Goal: Communication & Community: Participate in discussion

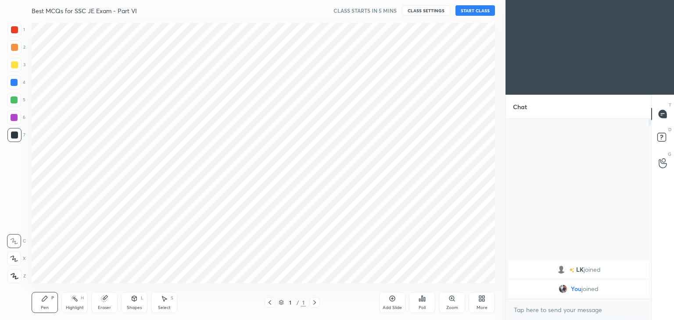
scroll to position [43624, 43418]
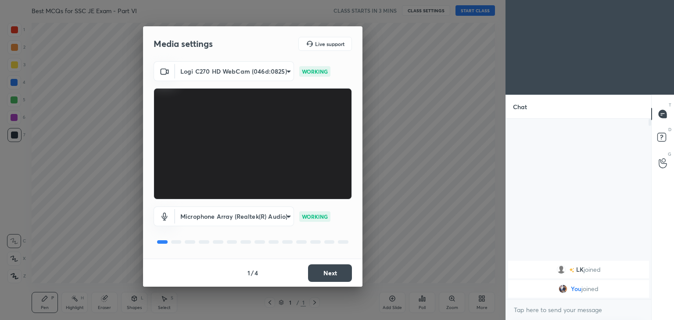
click at [325, 275] on button "Next" at bounding box center [330, 274] width 44 height 18
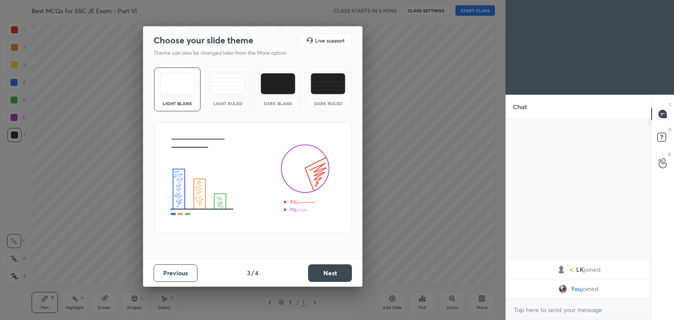
click at [335, 276] on button "Next" at bounding box center [330, 274] width 44 height 18
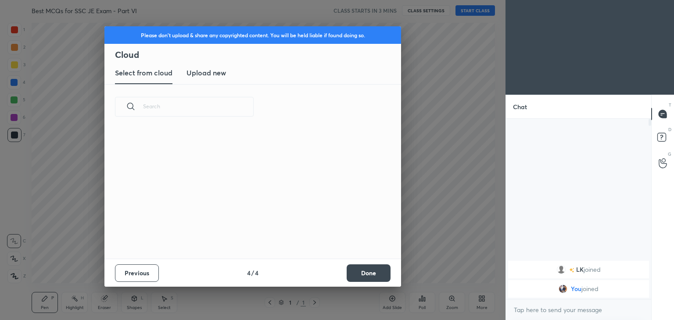
click at [341, 276] on div "Previous 4 / 4 Done" at bounding box center [252, 273] width 297 height 28
click at [366, 275] on button "Done" at bounding box center [369, 274] width 44 height 18
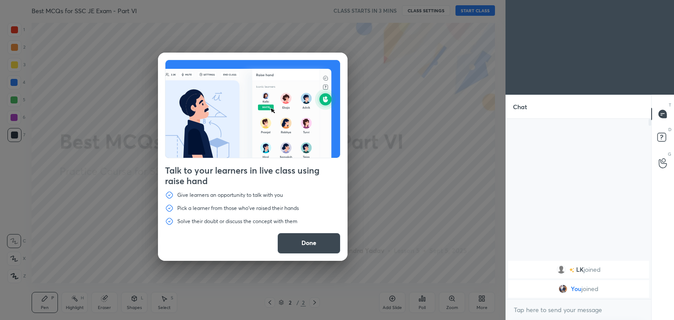
click at [323, 243] on button "Done" at bounding box center [308, 243] width 63 height 21
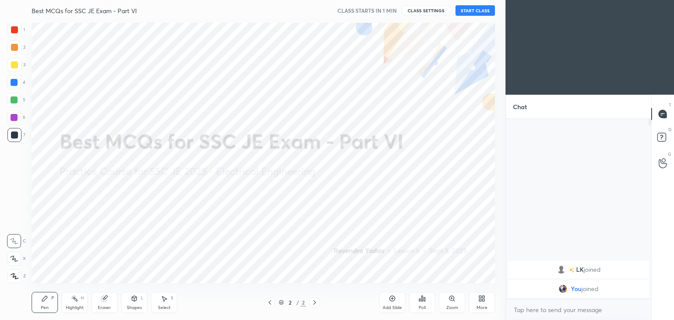
click at [480, 7] on button "START CLASS" at bounding box center [475, 10] width 39 height 11
click at [481, 304] on div "More" at bounding box center [482, 302] width 26 height 21
click at [434, 215] on div "Upload File" at bounding box center [432, 216] width 23 height 4
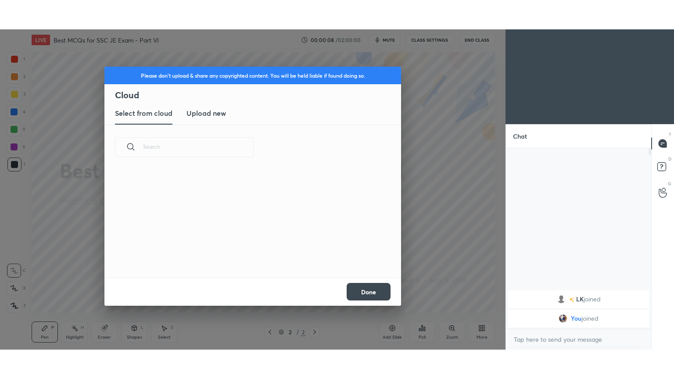
scroll to position [108, 282]
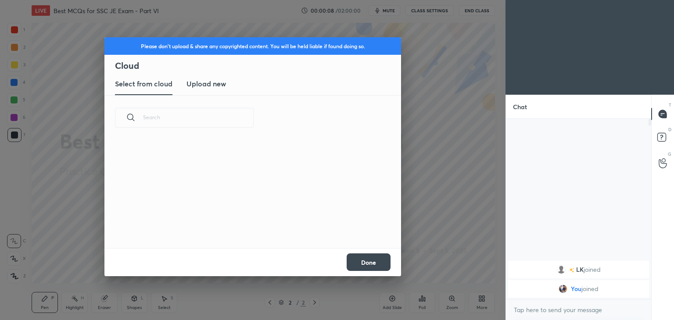
click at [211, 82] on h3 "Upload new" at bounding box center [206, 84] width 39 height 11
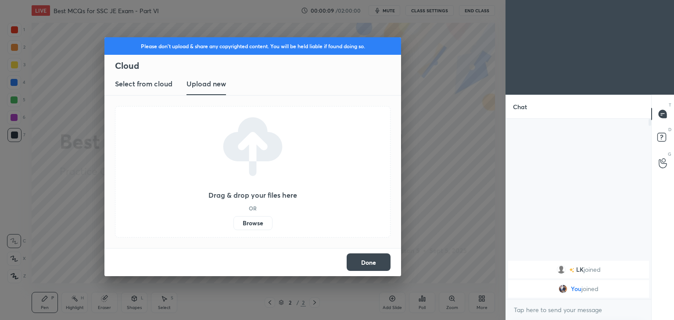
click at [247, 223] on label "Browse" at bounding box center [252, 223] width 39 height 14
click at [233, 223] on input "Browse" at bounding box center [233, 223] width 0 height 14
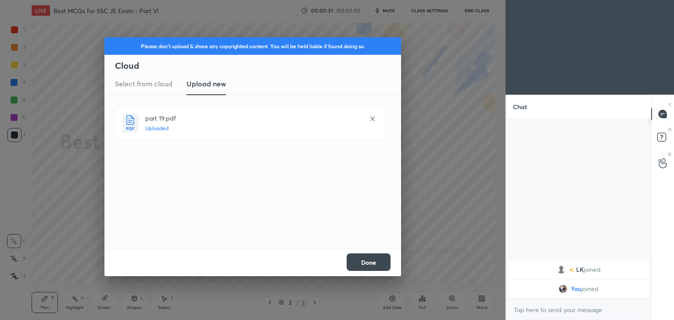
click at [365, 261] on button "Done" at bounding box center [369, 263] width 44 height 18
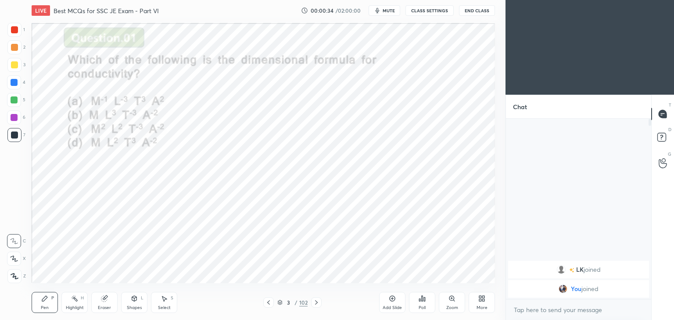
click at [268, 305] on icon at bounding box center [268, 302] width 7 height 7
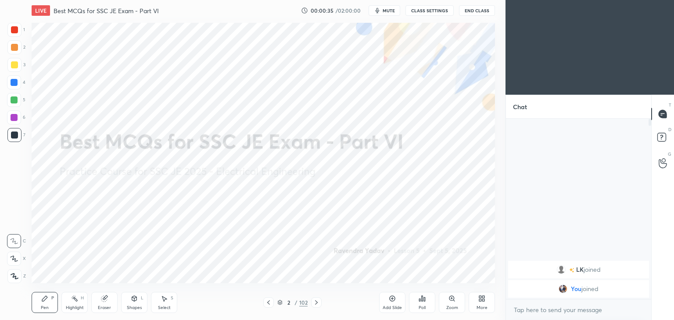
click at [484, 305] on div "More" at bounding box center [482, 302] width 26 height 21
click at [475, 240] on div "Full screen" at bounding box center [471, 241] width 22 height 4
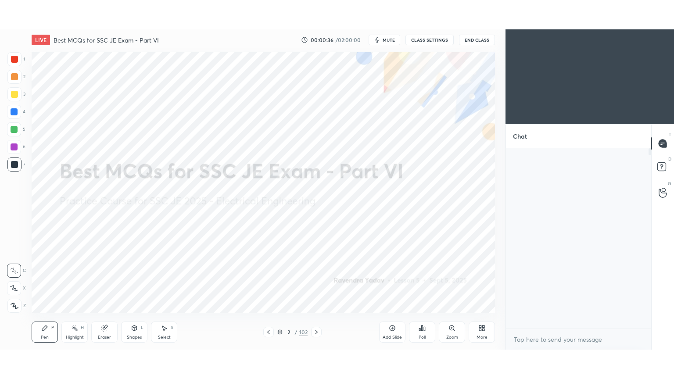
scroll to position [164, 143]
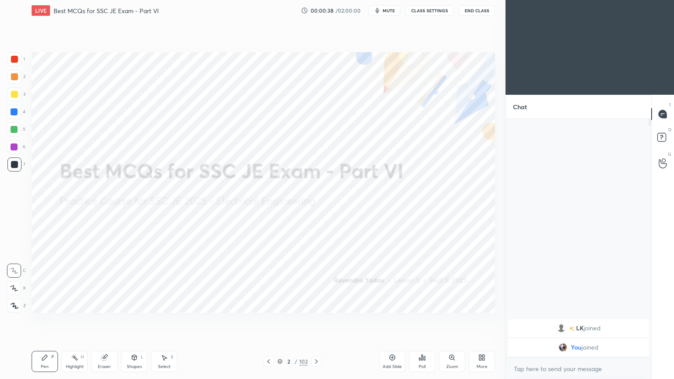
click at [10, 292] on div at bounding box center [14, 288] width 14 height 14
click at [19, 60] on div at bounding box center [14, 59] width 14 height 14
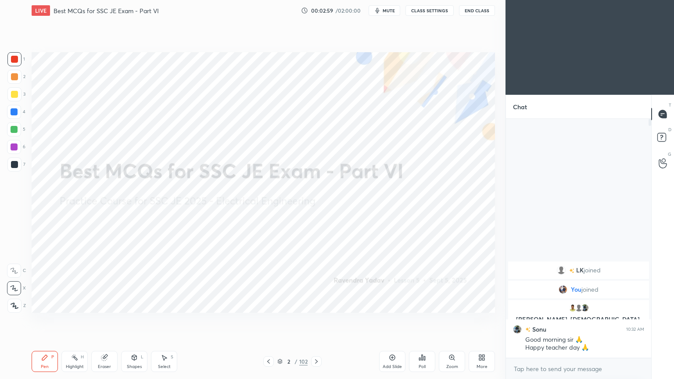
click at [19, 56] on div at bounding box center [14, 59] width 14 height 14
click at [18, 285] on icon at bounding box center [14, 288] width 8 height 6
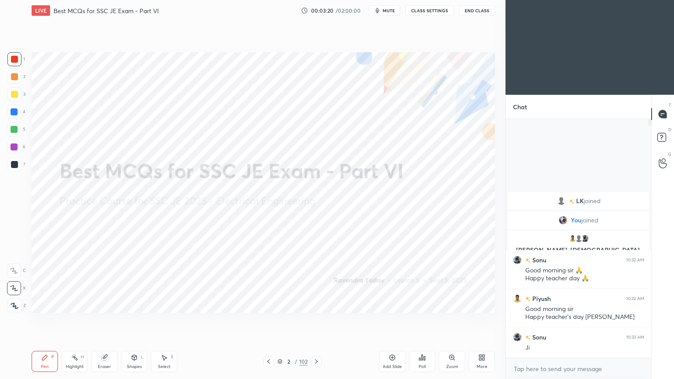
click at [320, 320] on icon at bounding box center [316, 361] width 7 height 7
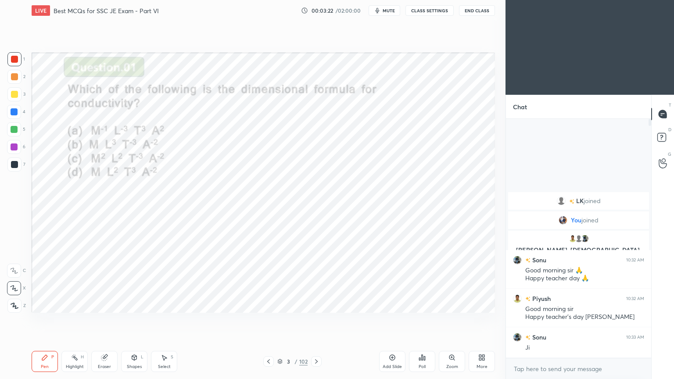
click at [14, 56] on div at bounding box center [14, 59] width 7 height 7
click at [318, 320] on icon at bounding box center [316, 361] width 7 height 7
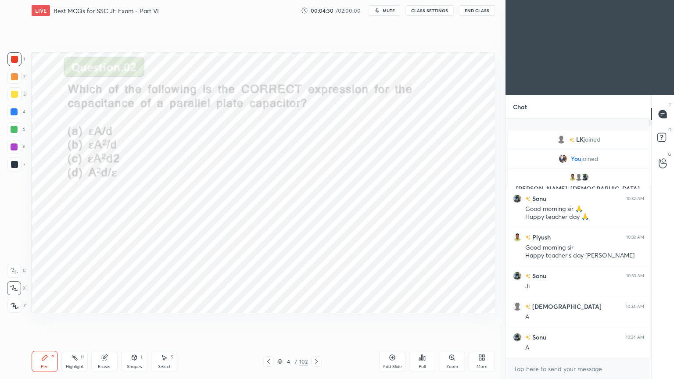
click at [315, 320] on icon at bounding box center [316, 361] width 7 height 7
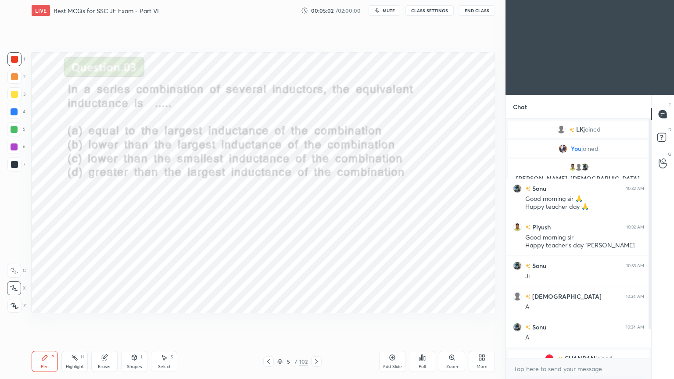
scroll to position [72, 0]
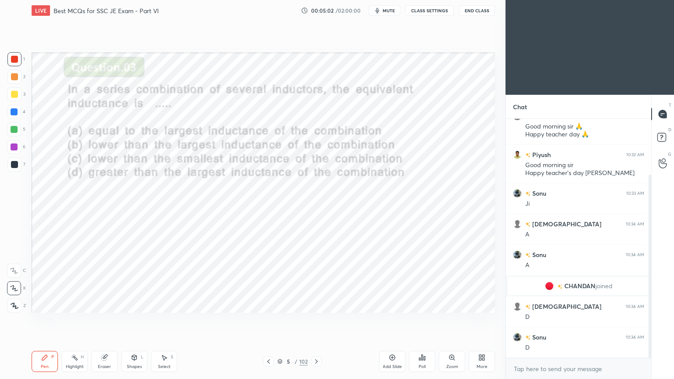
drag, startPoint x: 651, startPoint y: 307, endPoint x: 652, endPoint y: 334, distance: 26.8
click at [652, 320] on div "Chat Piyush, shivam, Sonu joined Sonu 10:32 AM Good morning sir 🙏 Happy teacher…" at bounding box center [590, 237] width 169 height 284
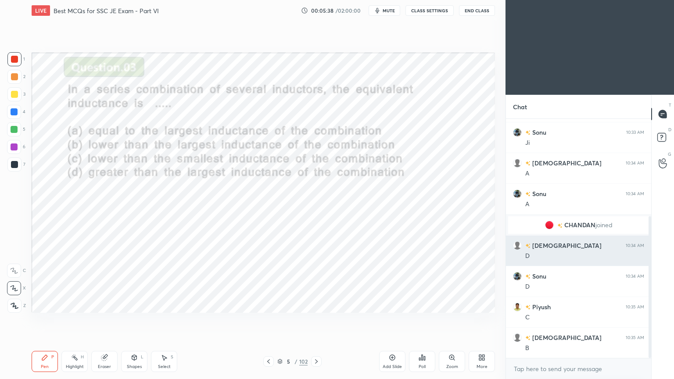
scroll to position [165, 0]
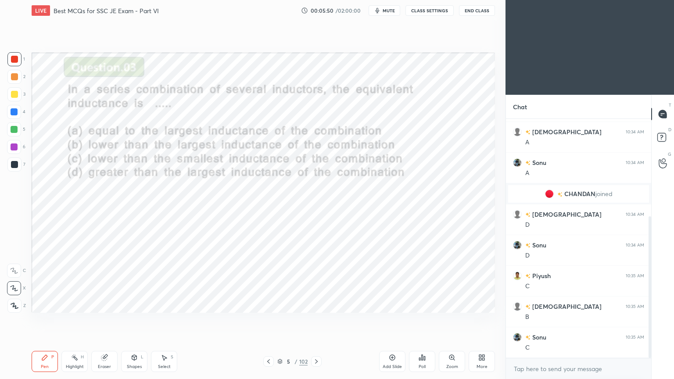
click at [316, 320] on icon at bounding box center [316, 361] width 3 height 4
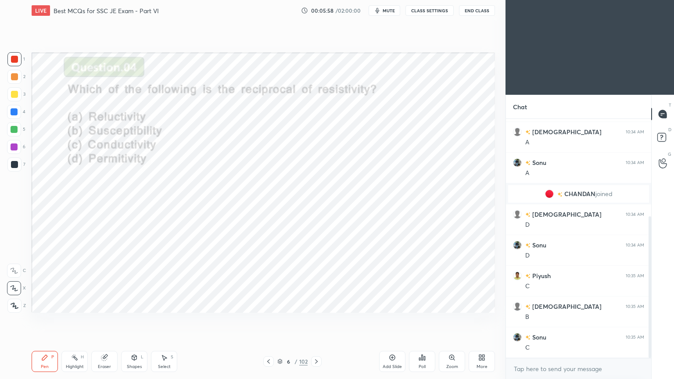
scroll to position [195, 0]
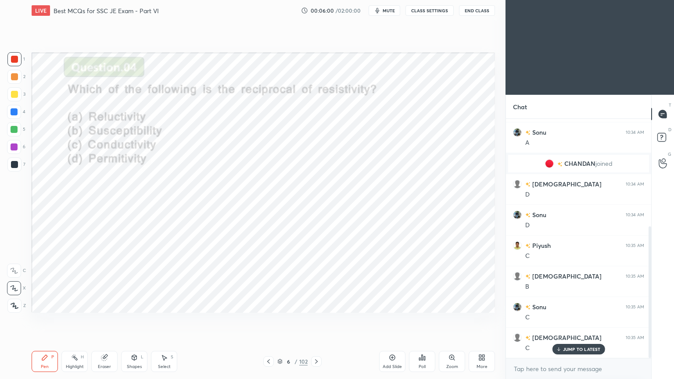
click at [315, 320] on icon at bounding box center [316, 361] width 7 height 7
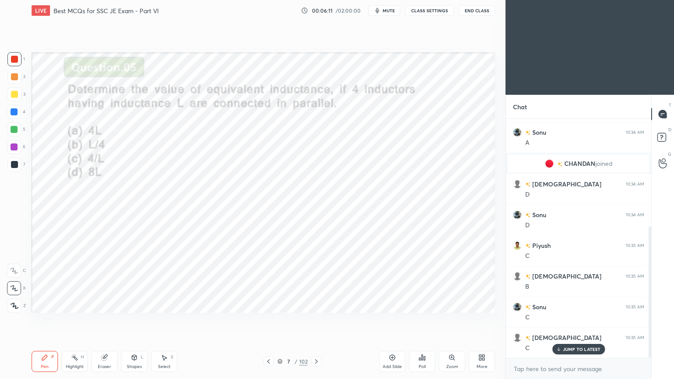
scroll to position [226, 0]
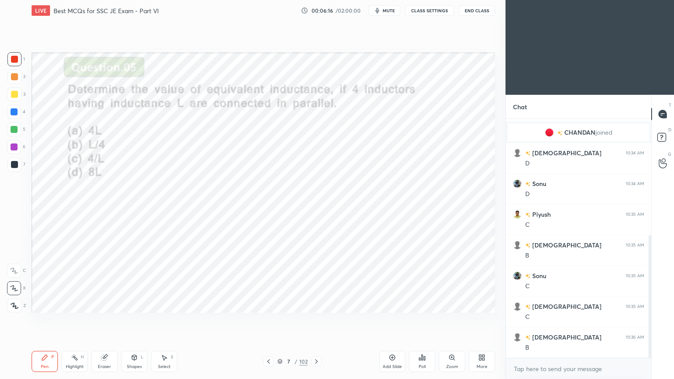
click at [314, 320] on icon at bounding box center [316, 361] width 7 height 7
click at [316, 320] on icon at bounding box center [316, 361] width 7 height 7
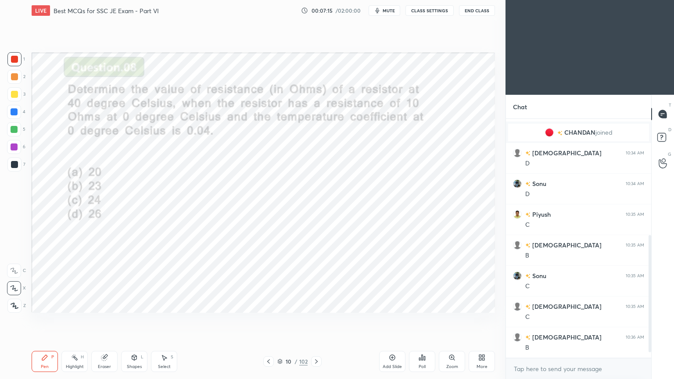
scroll to position [256, 0]
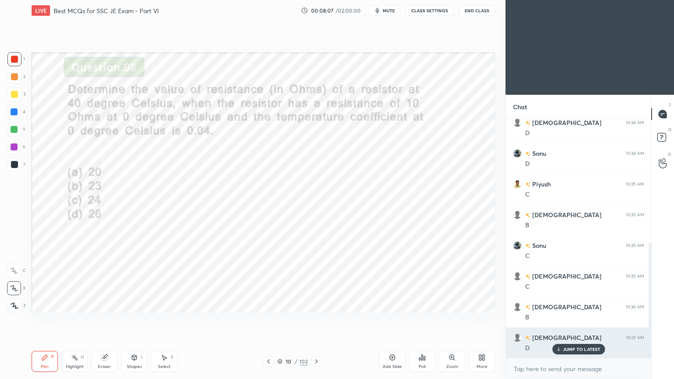
click at [592, 320] on p "JUMP TO LATEST" at bounding box center [582, 349] width 38 height 5
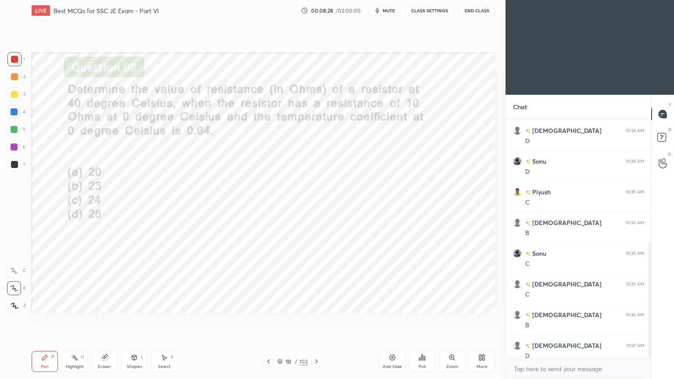
scroll to position [257, 0]
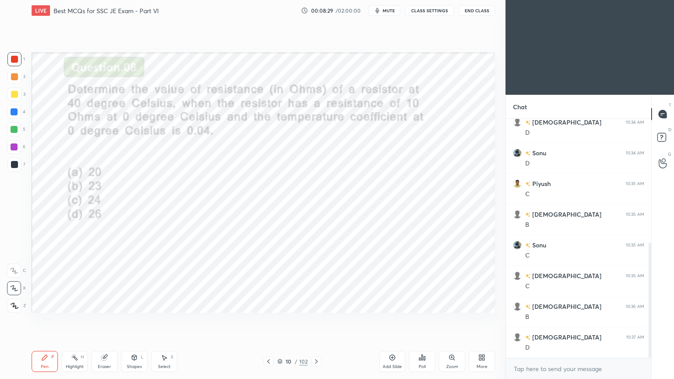
drag, startPoint x: 650, startPoint y: 311, endPoint x: 650, endPoint y: 376, distance: 65.4
click at [645, 320] on div "CHANDAN joined shivam 10:34 AM D Sonu 10:34 AM D Piyush 10:35 AM C shivam 10:35…" at bounding box center [578, 249] width 145 height 260
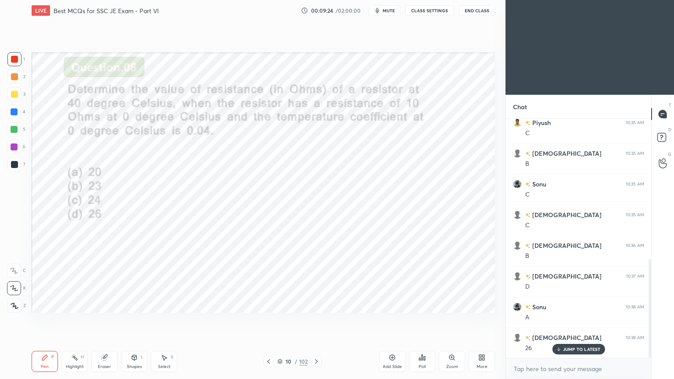
scroll to position [339, 0]
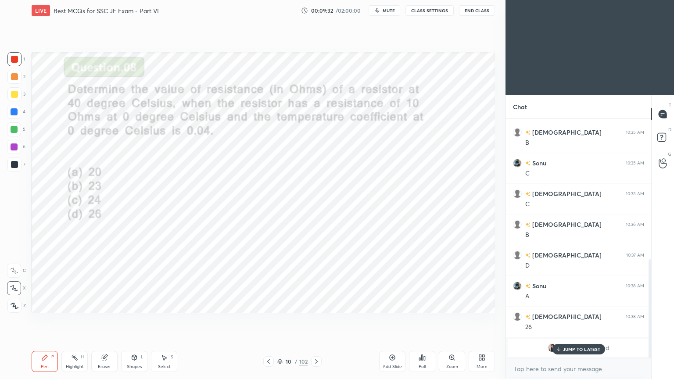
click at [590, 320] on p "JUMP TO LATEST" at bounding box center [582, 349] width 38 height 5
click at [316, 320] on icon at bounding box center [316, 361] width 7 height 7
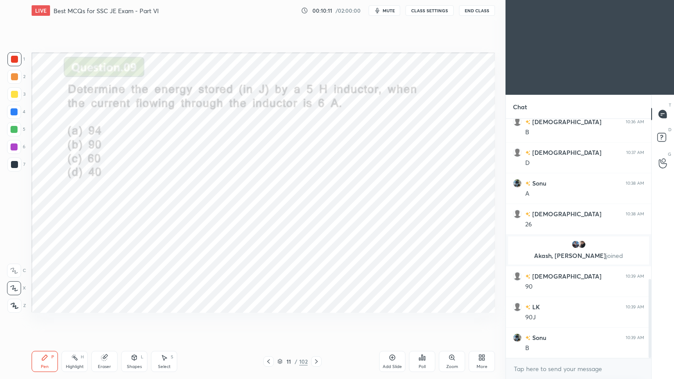
scroll to position [484, 0]
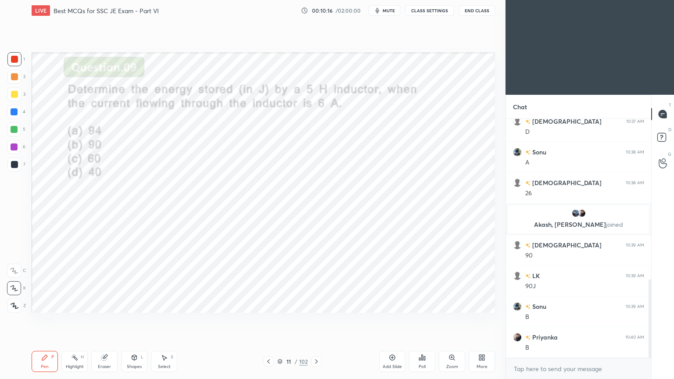
click at [99, 320] on div "Eraser" at bounding box center [104, 367] width 13 height 4
click at [41, 320] on div "Pen" at bounding box center [45, 367] width 8 height 4
click at [316, 320] on icon at bounding box center [316, 361] width 7 height 7
click at [18, 68] on div "1" at bounding box center [16, 61] width 18 height 18
drag, startPoint x: 2, startPoint y: 56, endPoint x: 7, endPoint y: 56, distance: 5.3
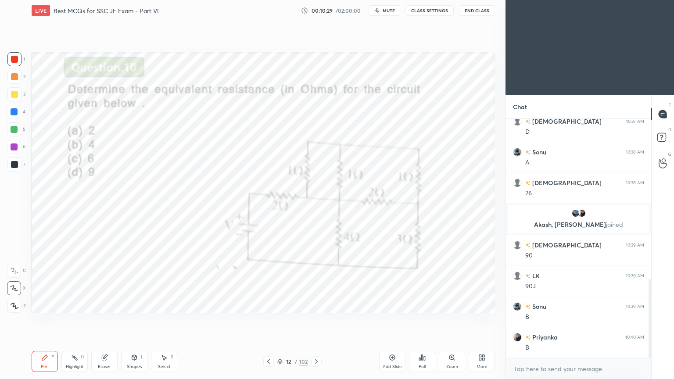
click at [6, 56] on div "1 2 3 4 5 6 7 C X Z C X Z E E Erase all H H" at bounding box center [14, 182] width 28 height 261
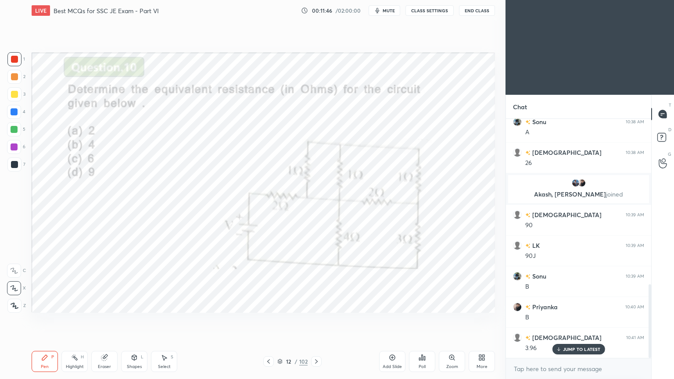
scroll to position [535, 0]
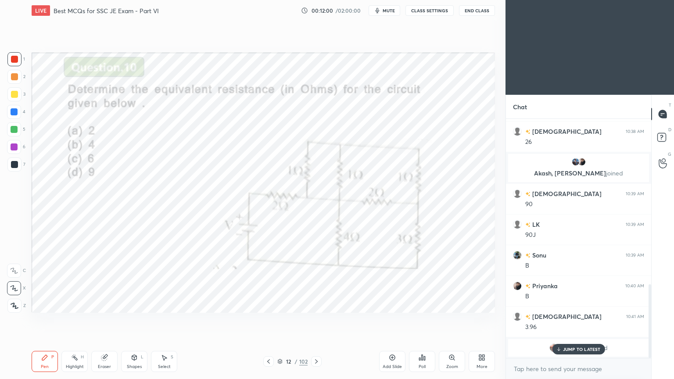
click at [586, 320] on p "JUMP TO LATEST" at bounding box center [582, 349] width 38 height 5
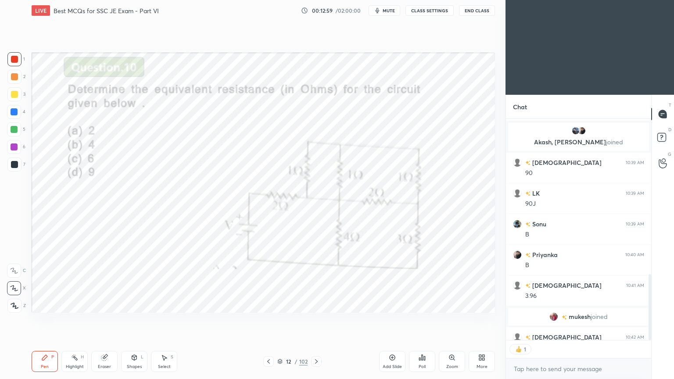
scroll to position [3, 3]
drag, startPoint x: 316, startPoint y: 362, endPoint x: 323, endPoint y: 361, distance: 6.6
click at [316, 320] on icon at bounding box center [316, 361] width 7 height 7
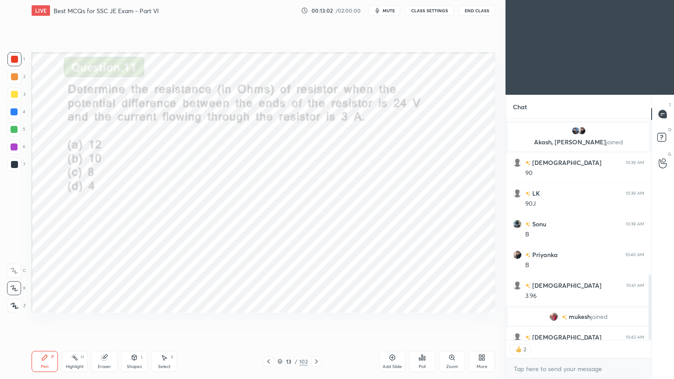
click at [316, 320] on div at bounding box center [316, 361] width 11 height 11
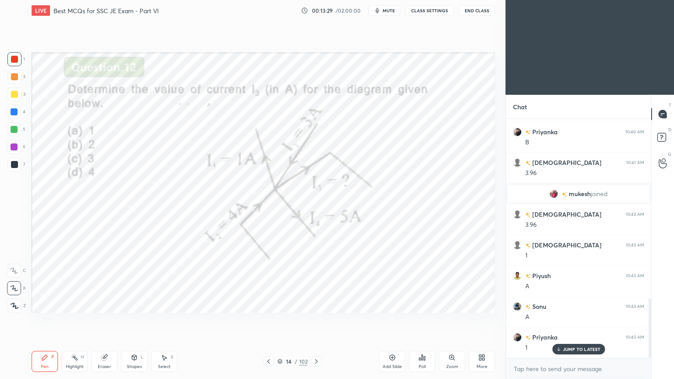
scroll to position [720, 0]
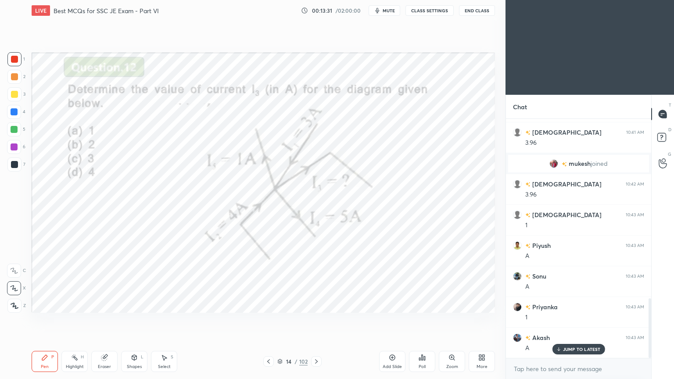
click at [316, 320] on icon at bounding box center [316, 361] width 7 height 7
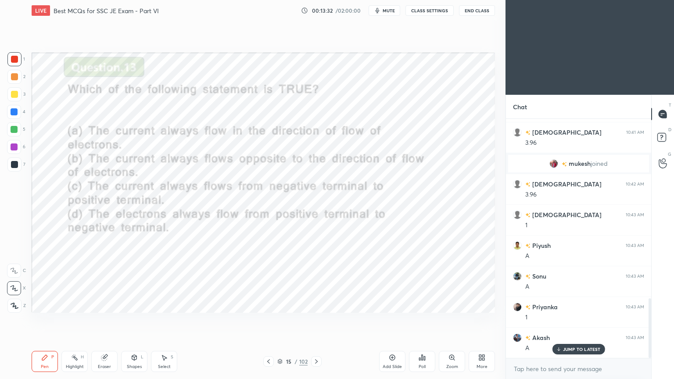
click at [574, 320] on p "JUMP TO LATEST" at bounding box center [582, 349] width 38 height 5
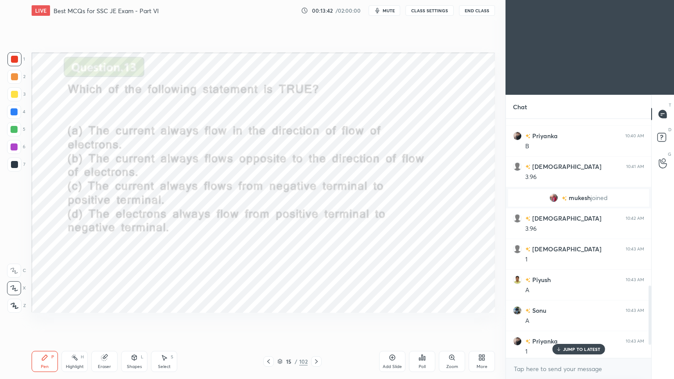
scroll to position [719, 0]
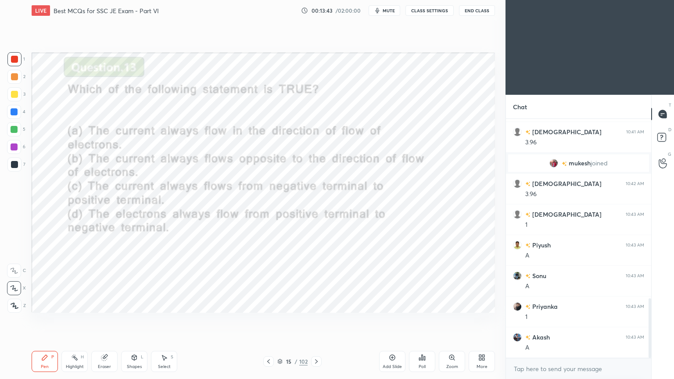
drag, startPoint x: 650, startPoint y: 326, endPoint x: 672, endPoint y: 373, distance: 51.8
click at [672, 320] on div "Chat Sonu 10:39 AM B Priyanka 10:40 AM B shivam 10:41 AM 3.96 mukesh joined shi…" at bounding box center [590, 237] width 169 height 284
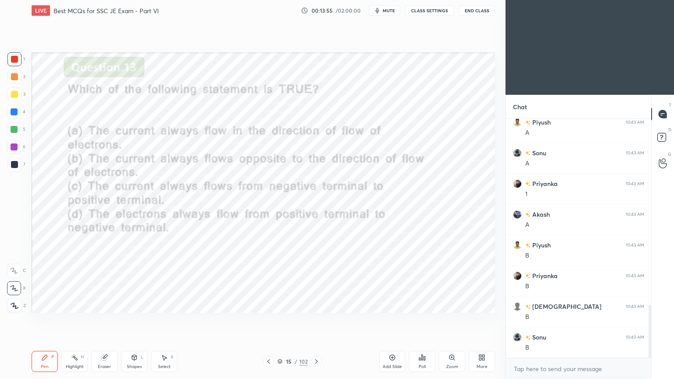
scroll to position [873, 0]
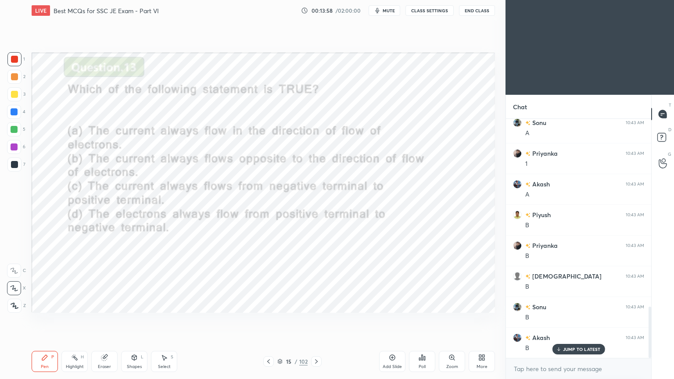
click at [314, 320] on icon at bounding box center [316, 361] width 7 height 7
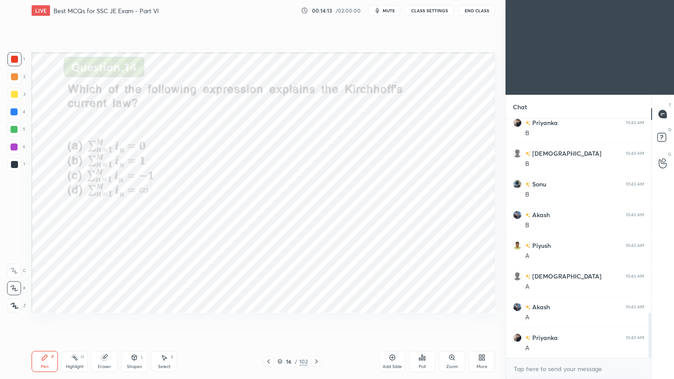
scroll to position [1027, 0]
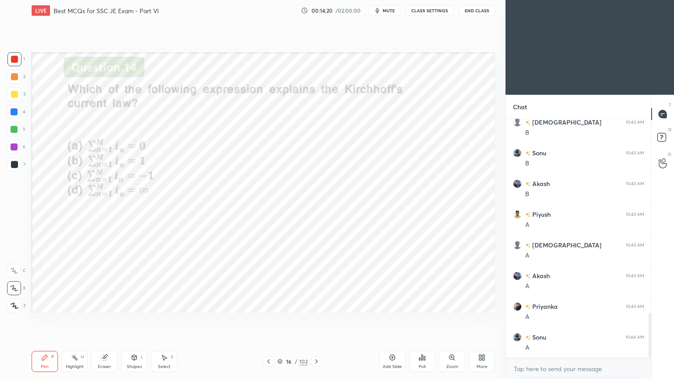
click at [315, 320] on icon at bounding box center [316, 361] width 7 height 7
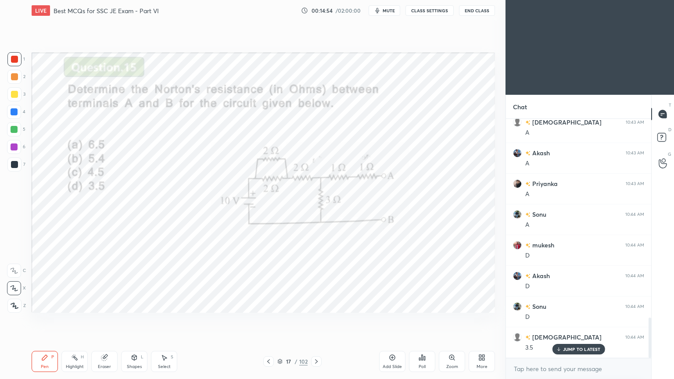
scroll to position [1180, 0]
click at [109, 320] on div "Eraser" at bounding box center [104, 361] width 26 height 21
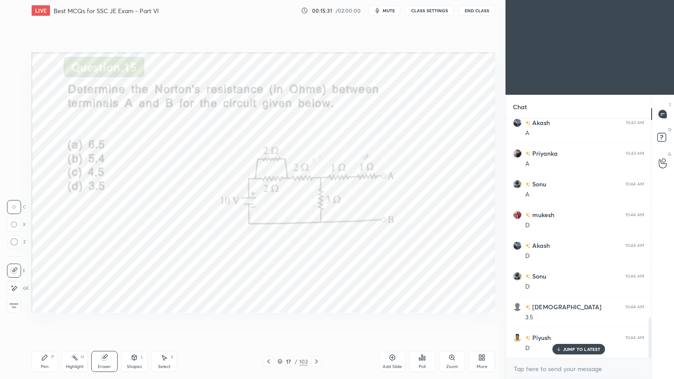
click at [11, 286] on icon at bounding box center [14, 288] width 7 height 7
click at [42, 320] on div "Pen P" at bounding box center [45, 361] width 26 height 21
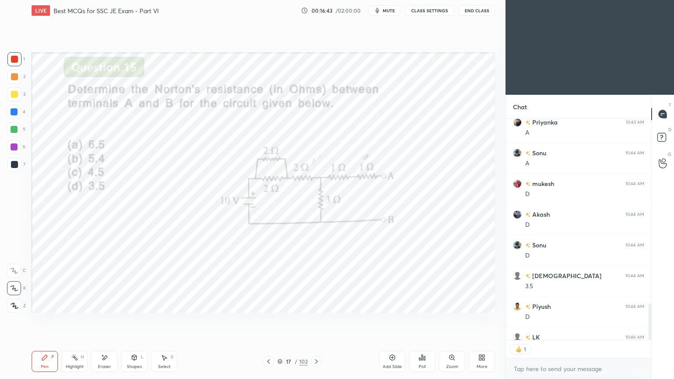
scroll to position [3, 3]
click at [317, 320] on icon at bounding box center [316, 361] width 7 height 7
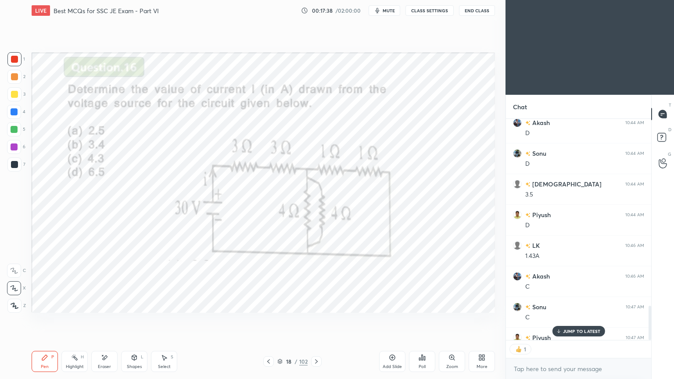
scroll to position [219, 143]
click at [574, 320] on p "JUMP TO LATEST" at bounding box center [582, 331] width 38 height 5
click at [314, 320] on icon at bounding box center [316, 361] width 7 height 7
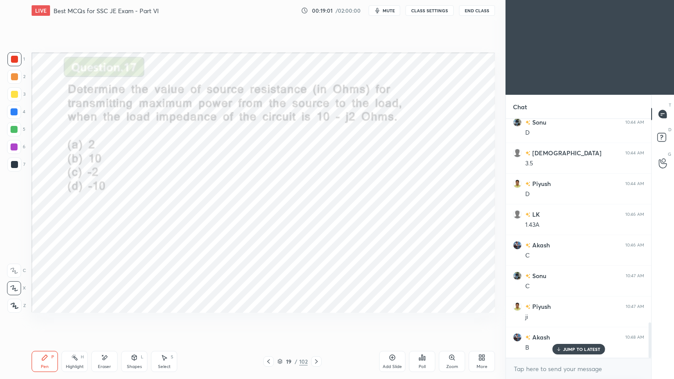
scroll to position [1364, 0]
click at [576, 320] on p "JUMP TO LATEST" at bounding box center [582, 349] width 38 height 5
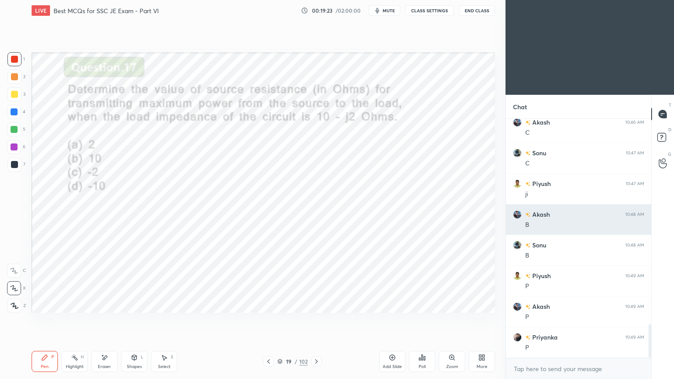
scroll to position [1487, 0]
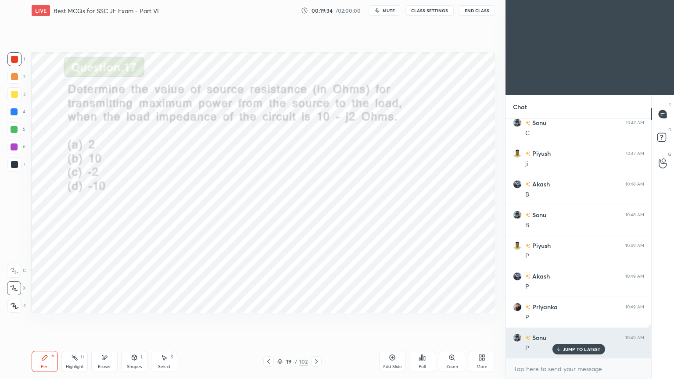
click at [570, 320] on p "JUMP TO LATEST" at bounding box center [582, 349] width 38 height 5
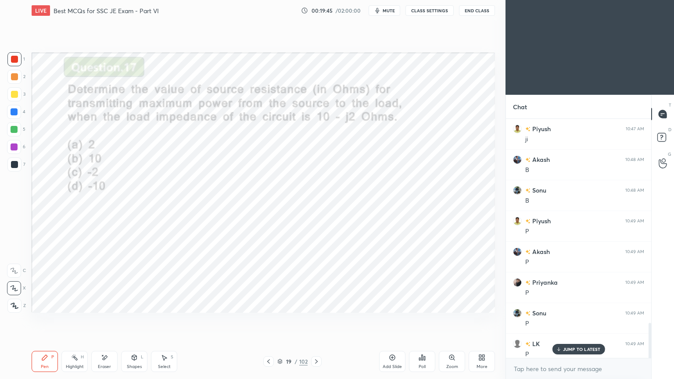
scroll to position [1518, 0]
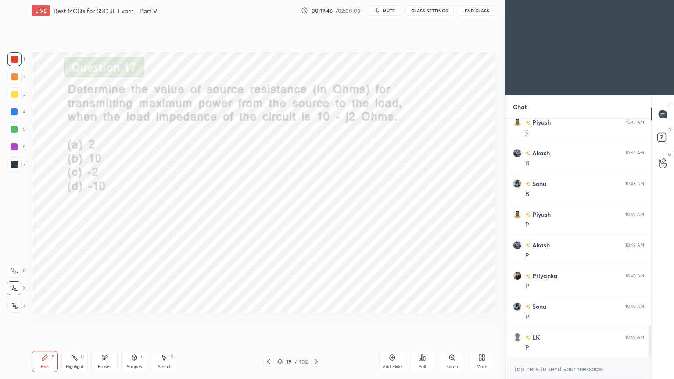
drag, startPoint x: 651, startPoint y: 342, endPoint x: 654, endPoint y: 375, distance: 33.5
click at [654, 320] on div "Chat Sonu 10:47 AM C Piyush 10:47 AM ji Akash 10:48 AM B Sonu 10:48 AM B Piyush…" at bounding box center [590, 237] width 169 height 284
click at [315, 320] on icon at bounding box center [316, 361] width 7 height 7
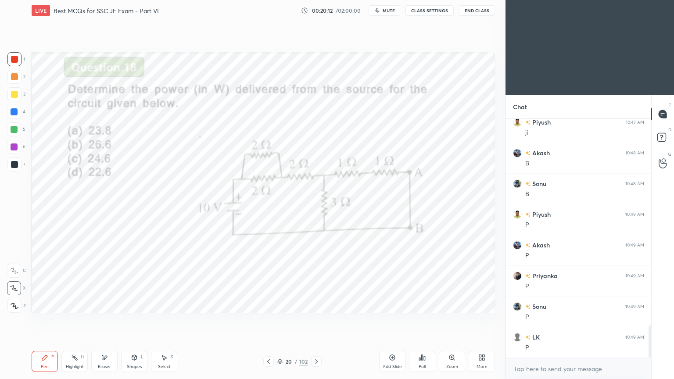
scroll to position [1548, 0]
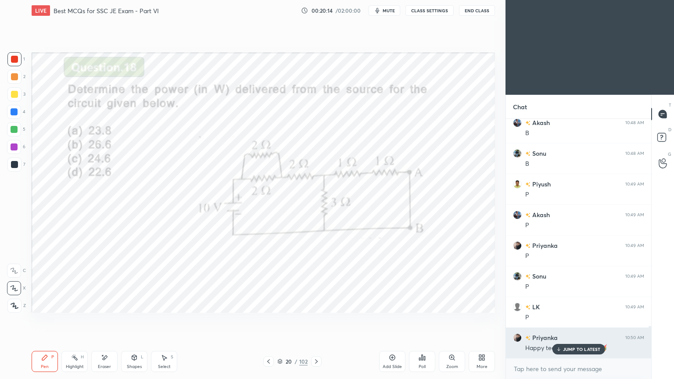
click at [578, 320] on p "JUMP TO LATEST" at bounding box center [582, 349] width 38 height 5
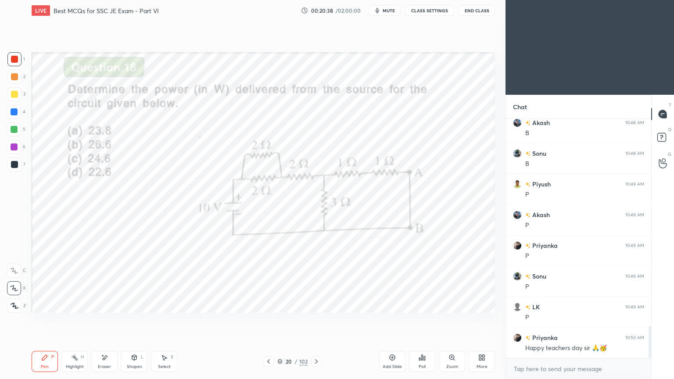
click at [108, 320] on div "Eraser" at bounding box center [104, 367] width 13 height 4
click at [43, 320] on div "Pen" at bounding box center [45, 367] width 8 height 4
click at [102, 320] on icon at bounding box center [104, 357] width 7 height 7
click at [49, 320] on div "Pen P" at bounding box center [45, 361] width 26 height 21
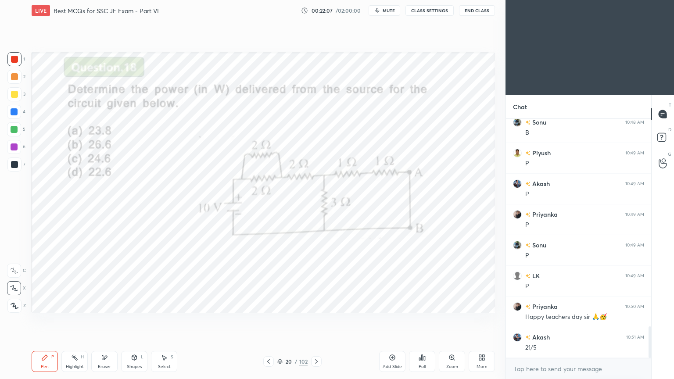
click at [316, 320] on div at bounding box center [316, 361] width 11 height 11
click at [14, 59] on div at bounding box center [14, 59] width 7 height 7
click at [44, 320] on div "Pen P" at bounding box center [45, 361] width 26 height 21
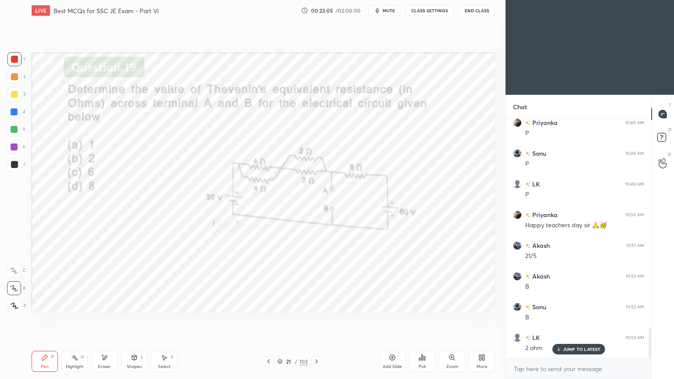
scroll to position [1702, 0]
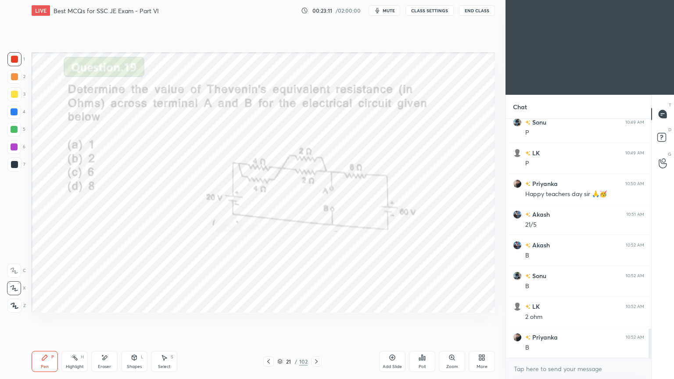
click at [316, 320] on icon at bounding box center [316, 361] width 7 height 7
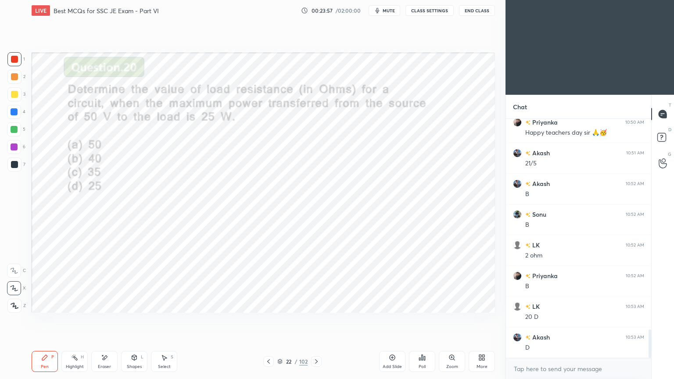
scroll to position [1794, 0]
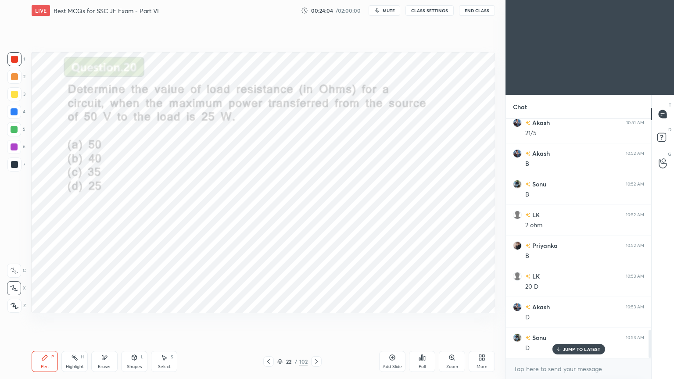
click at [318, 320] on icon at bounding box center [316, 361] width 7 height 7
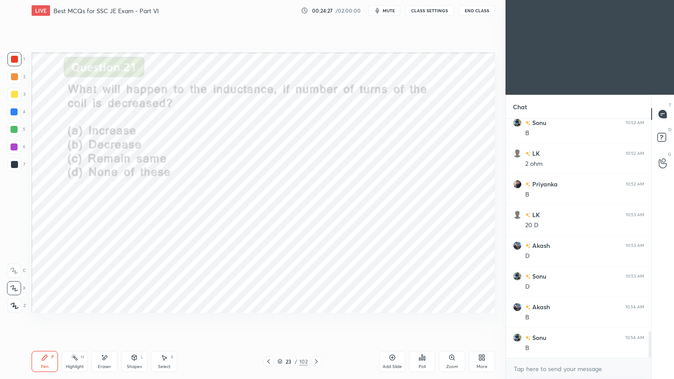
scroll to position [1887, 0]
click at [315, 320] on icon at bounding box center [316, 361] width 7 height 7
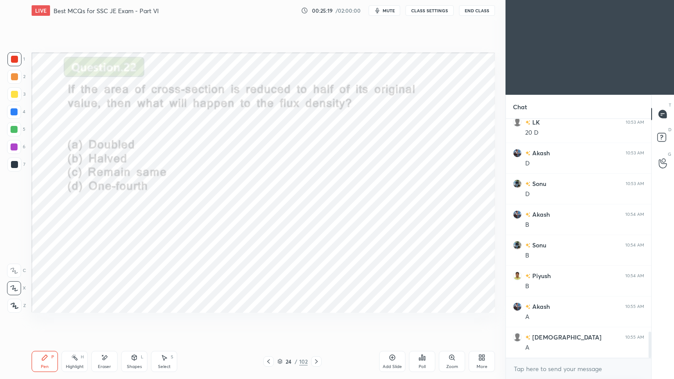
scroll to position [1979, 0]
click at [318, 320] on icon at bounding box center [316, 361] width 7 height 7
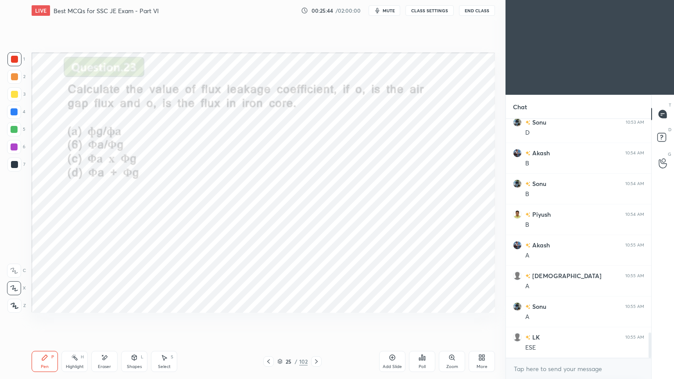
scroll to position [3, 3]
click at [105, 320] on div "Eraser" at bounding box center [104, 361] width 26 height 21
click at [46, 320] on icon at bounding box center [44, 357] width 7 height 7
click at [319, 320] on icon at bounding box center [316, 361] width 7 height 7
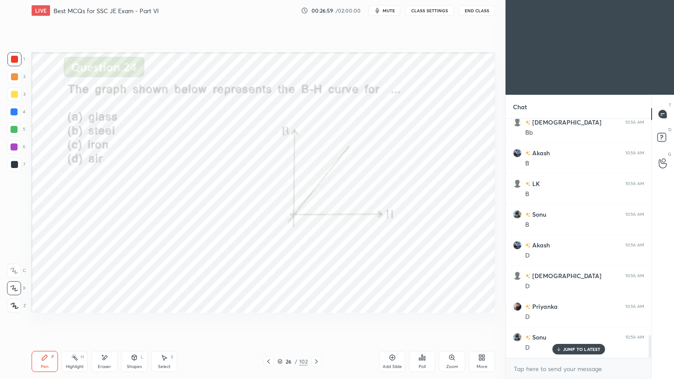
scroll to position [2286, 0]
click at [319, 320] on icon at bounding box center [316, 361] width 7 height 7
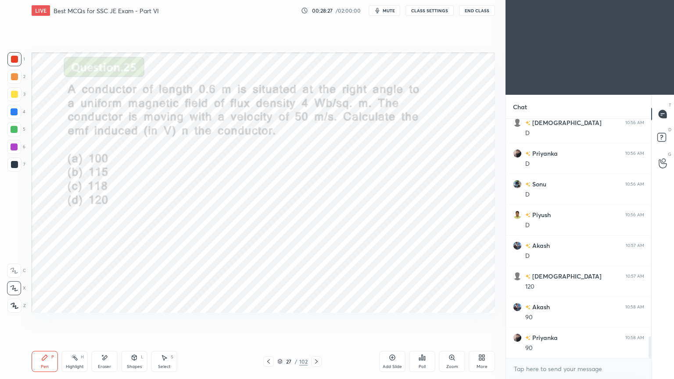
scroll to position [2440, 0]
click at [315, 320] on icon at bounding box center [316, 361] width 7 height 7
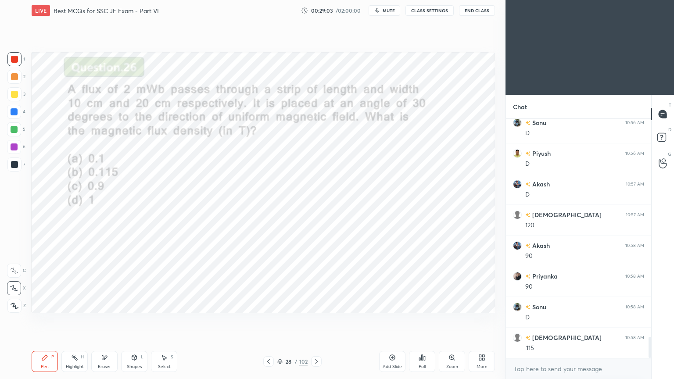
scroll to position [2501, 0]
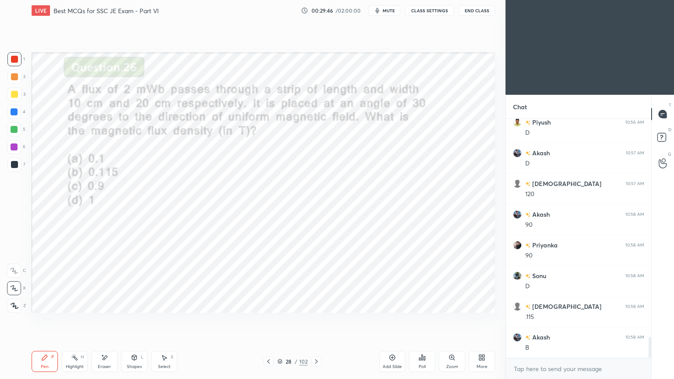
click at [105, 320] on icon at bounding box center [104, 357] width 7 height 7
click at [44, 320] on icon at bounding box center [44, 357] width 5 height 5
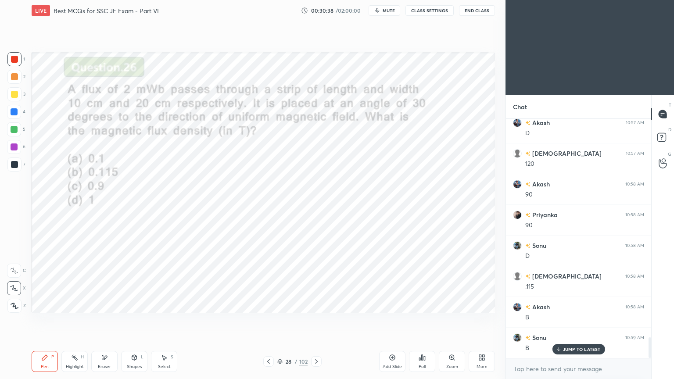
click at [315, 320] on icon at bounding box center [316, 361] width 3 height 4
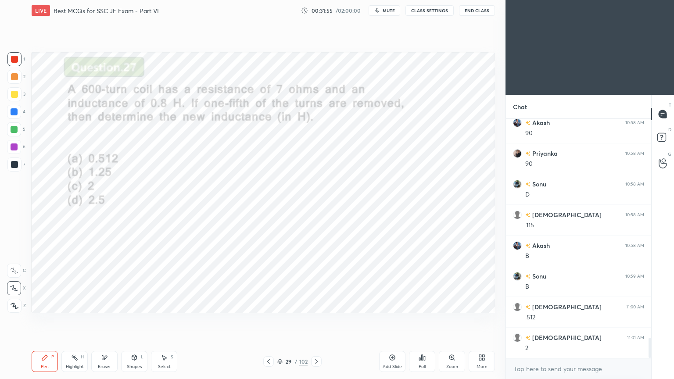
scroll to position [2624, 0]
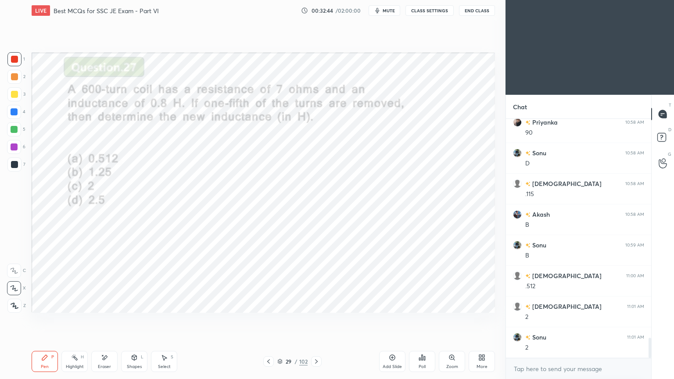
click at [11, 153] on div "1 2 3 4 5 6 7 C X Z E E Erase all H H LIVE Best MCQs for SSC JE Exam - Part VI …" at bounding box center [249, 189] width 499 height 379
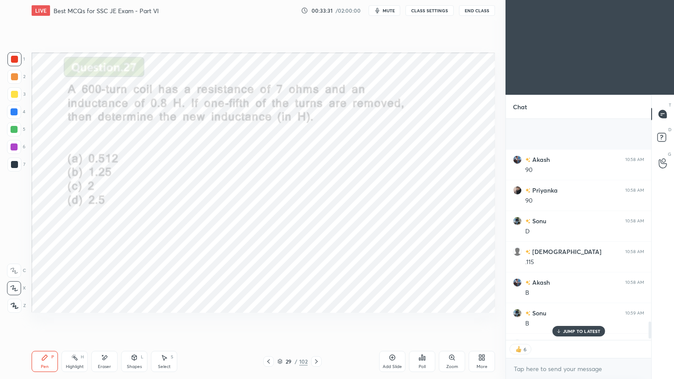
scroll to position [2642, 0]
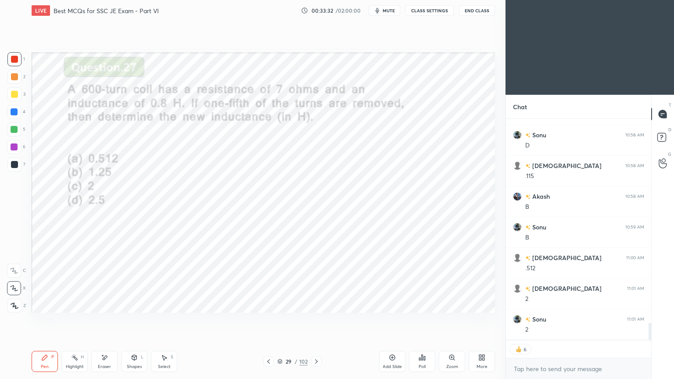
drag, startPoint x: 650, startPoint y: 327, endPoint x: 650, endPoint y: 354, distance: 27.7
click at [650, 320] on div "Akash 10:58 AM 90 Priyanka 10:58 AM 90 Sonu 10:58 AM D shivam 10:58 AM .115 Aka…" at bounding box center [578, 249] width 145 height 260
click at [316, 320] on icon at bounding box center [316, 361] width 3 height 4
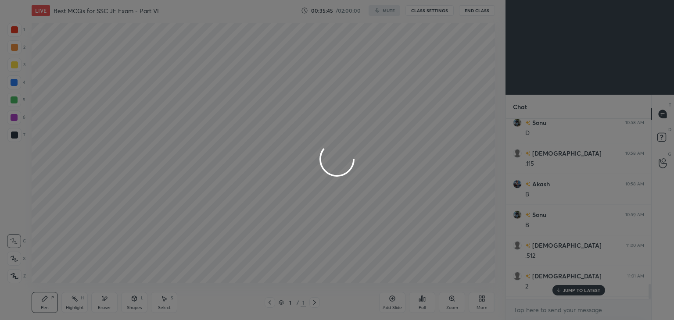
scroll to position [43624, 43418]
type textarea "x"
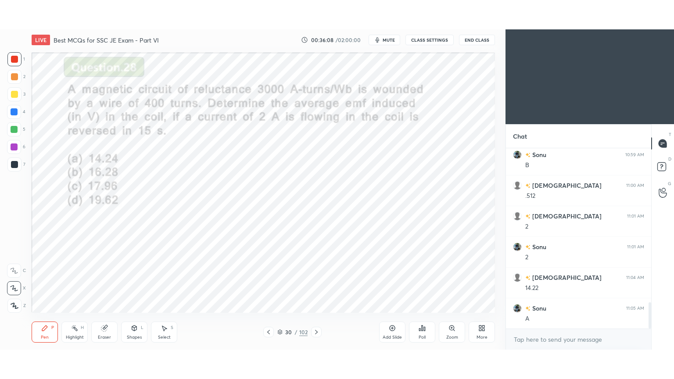
scroll to position [43624, 43418]
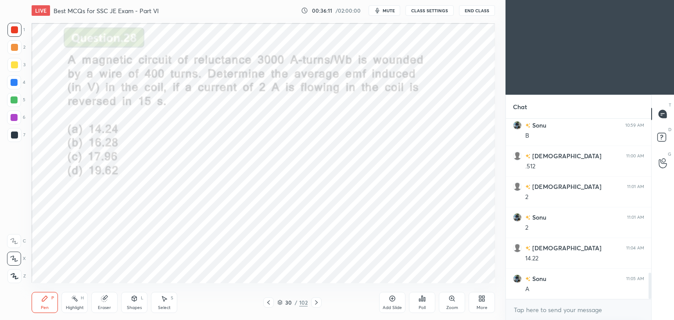
click at [474, 304] on div "More" at bounding box center [482, 302] width 26 height 21
click at [471, 237] on div "Full screen F" at bounding box center [470, 235] width 35 height 21
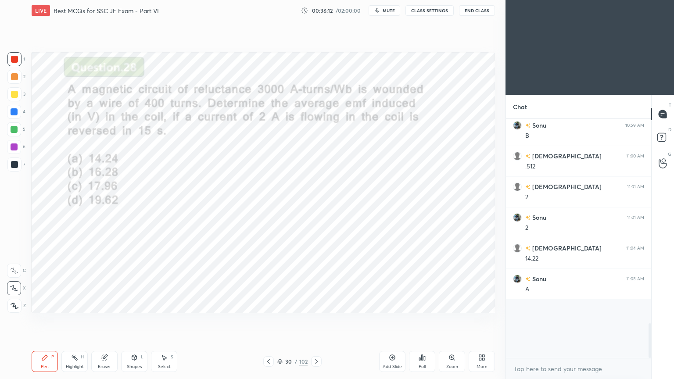
scroll to position [1003, 0]
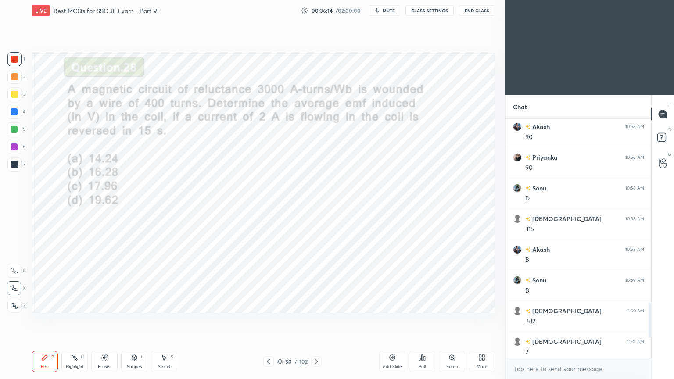
click at [11, 53] on div at bounding box center [14, 59] width 14 height 14
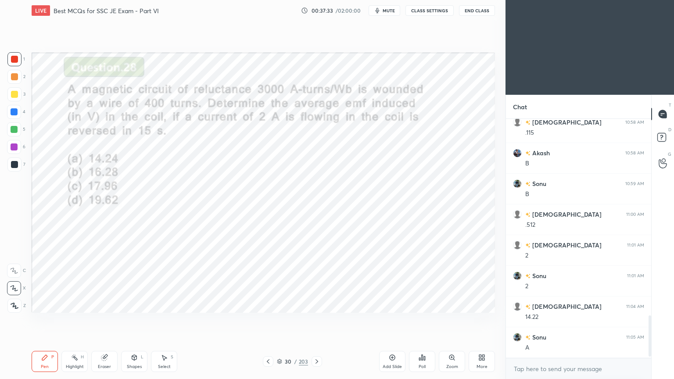
drag, startPoint x: 146, startPoint y: 360, endPoint x: 177, endPoint y: 374, distance: 33.8
click at [160, 320] on div "Pen P Highlight H Eraser Shapes L Select S" at bounding box center [119, 361] width 174 height 21
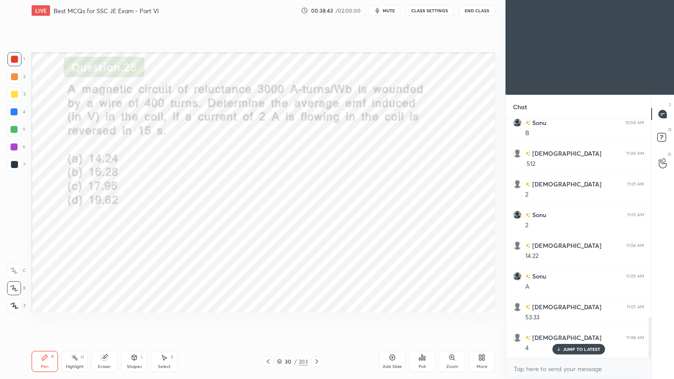
scroll to position [1169, 0]
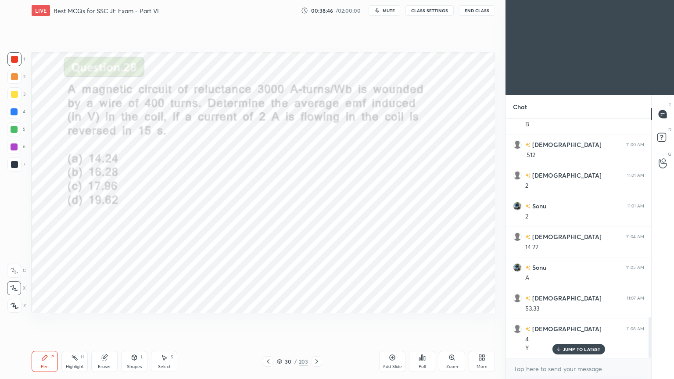
click at [316, 320] on icon at bounding box center [317, 361] width 3 height 4
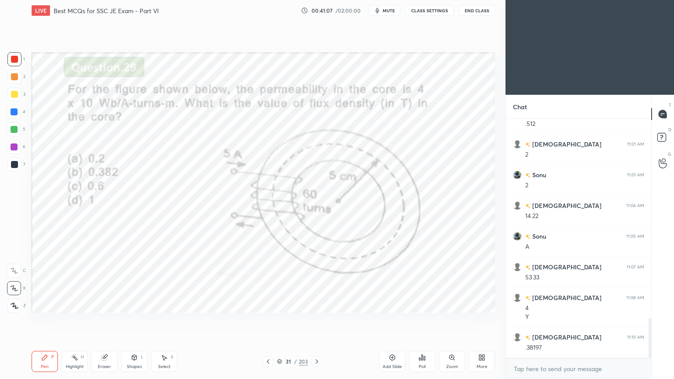
scroll to position [3, 3]
click at [277, 320] on icon at bounding box center [279, 361] width 5 height 5
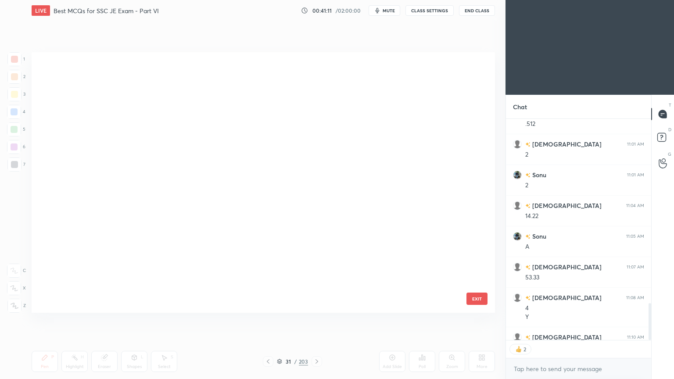
scroll to position [258, 459]
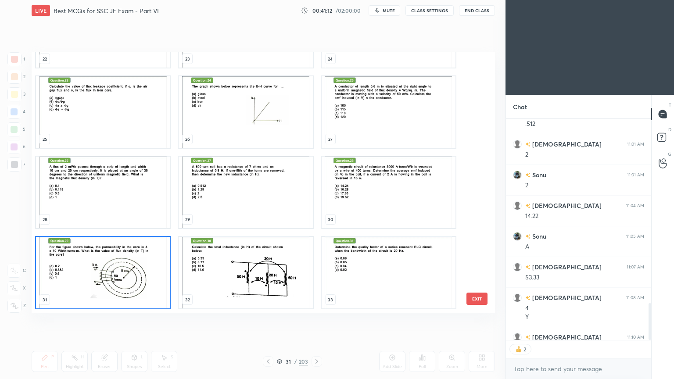
click at [381, 283] on img "grid" at bounding box center [389, 273] width 134 height 72
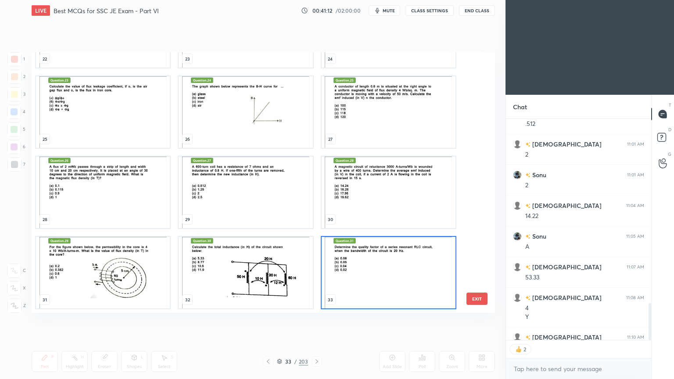
click at [384, 283] on img "grid" at bounding box center [389, 273] width 134 height 72
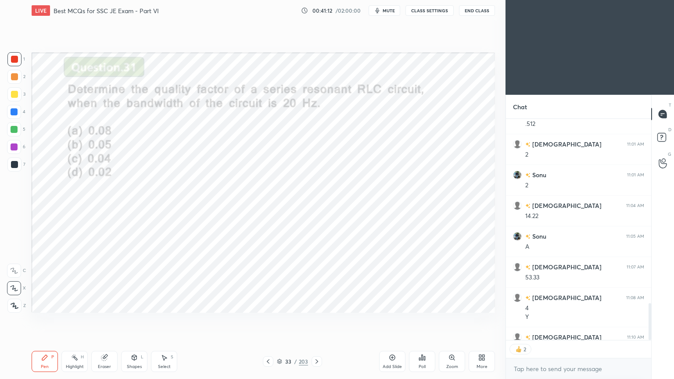
click at [384, 284] on img "grid" at bounding box center [389, 273] width 134 height 72
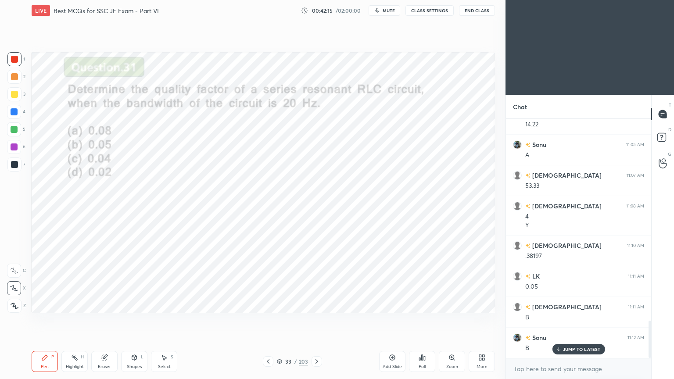
scroll to position [1323, 0]
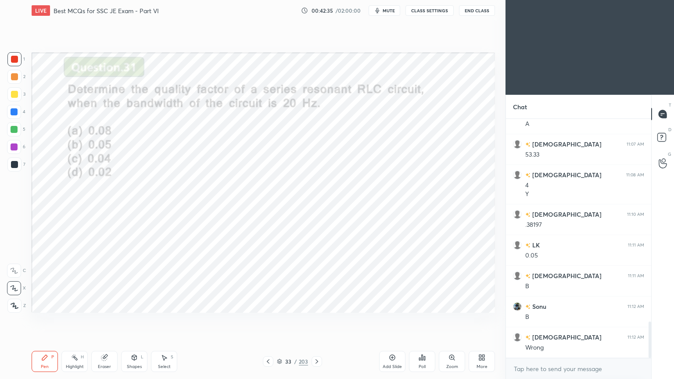
click at [320, 320] on icon at bounding box center [316, 361] width 7 height 7
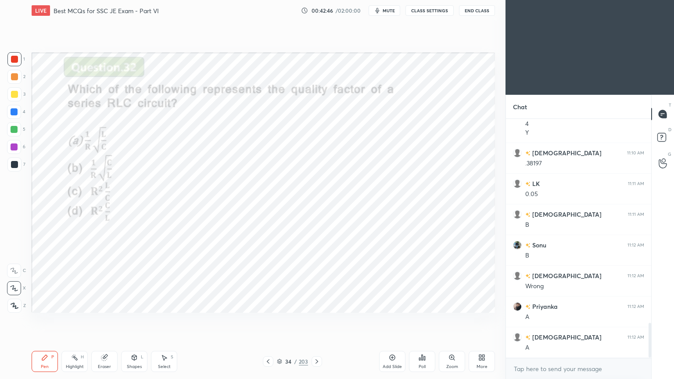
scroll to position [1415, 0]
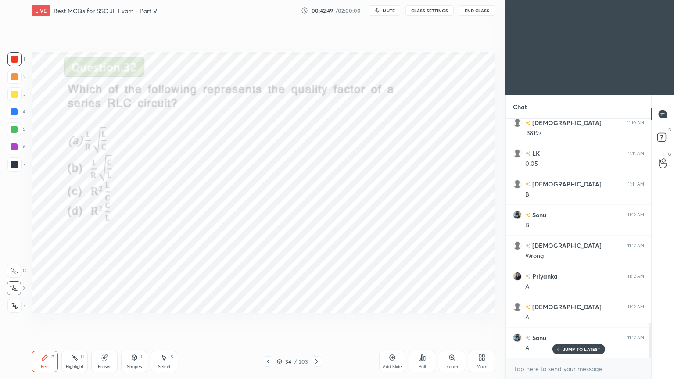
click at [318, 320] on icon at bounding box center [316, 361] width 7 height 7
click at [112, 320] on div "Eraser" at bounding box center [104, 361] width 26 height 21
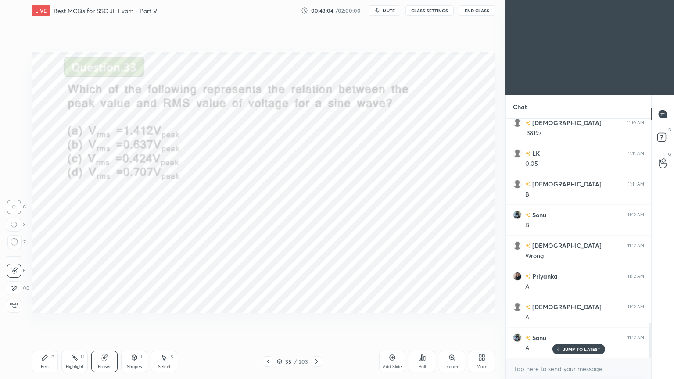
scroll to position [1446, 0]
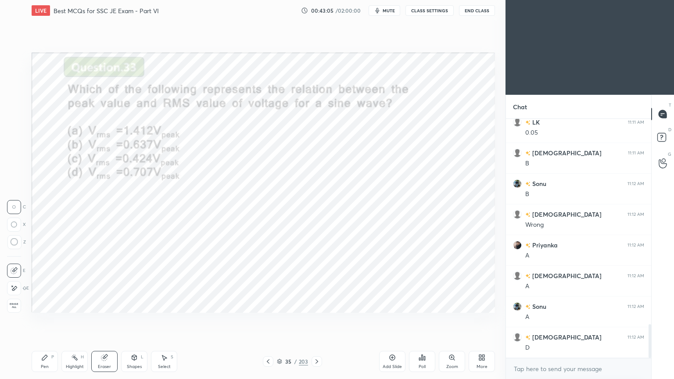
click at [37, 320] on div "Pen P" at bounding box center [45, 361] width 26 height 21
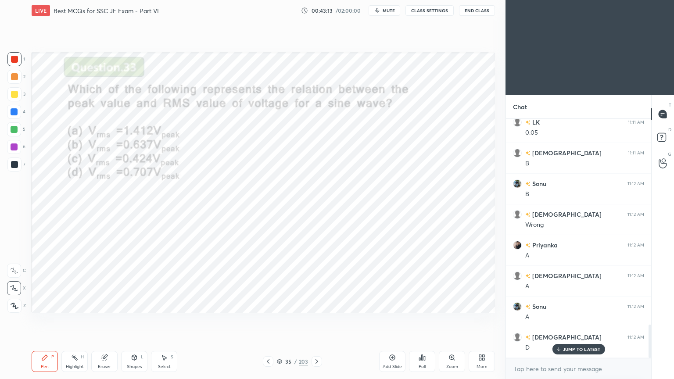
scroll to position [1476, 0]
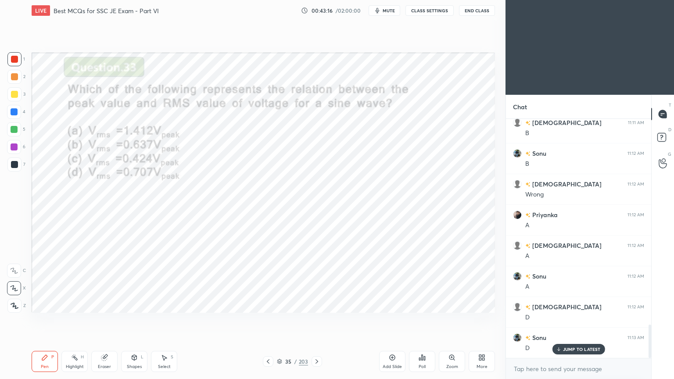
click at [320, 320] on icon at bounding box center [316, 361] width 7 height 7
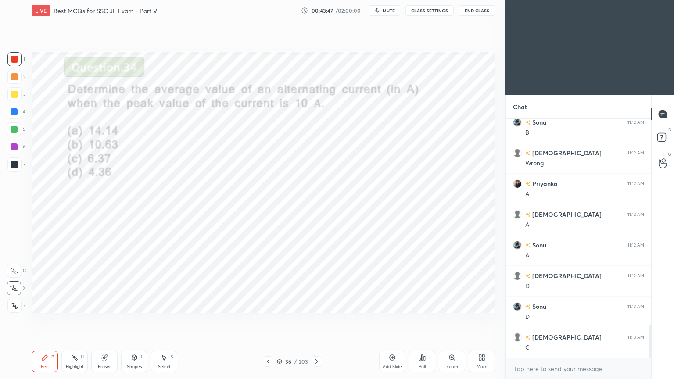
scroll to position [1538, 0]
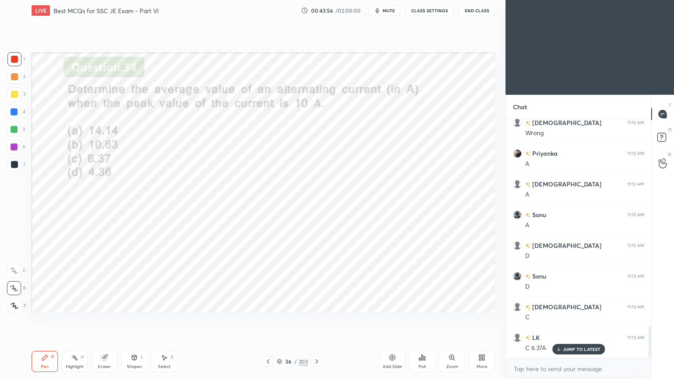
click at [106, 320] on div "Eraser" at bounding box center [104, 367] width 13 height 4
click at [16, 289] on icon at bounding box center [14, 288] width 7 height 7
click at [45, 320] on div "Pen P" at bounding box center [45, 361] width 26 height 21
click at [316, 320] on icon at bounding box center [316, 361] width 7 height 7
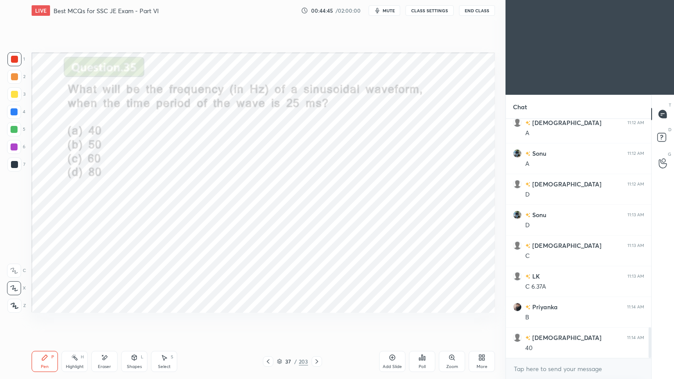
scroll to position [1630, 0]
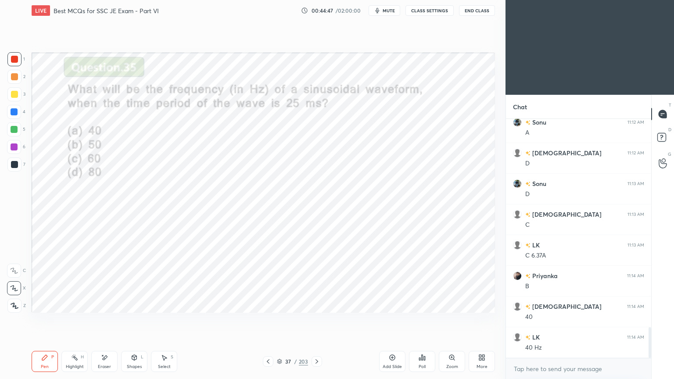
click at [11, 134] on div "1 2 3 4 5 6 7 C X Z E E Erase all H H LIVE Best MCQs for SSC JE Exam - Part VI …" at bounding box center [249, 189] width 499 height 379
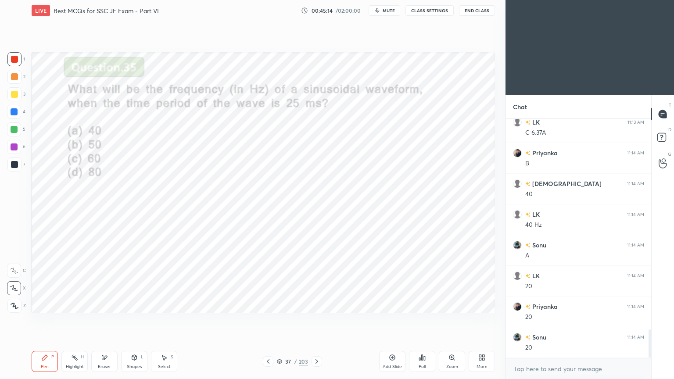
scroll to position [1784, 0]
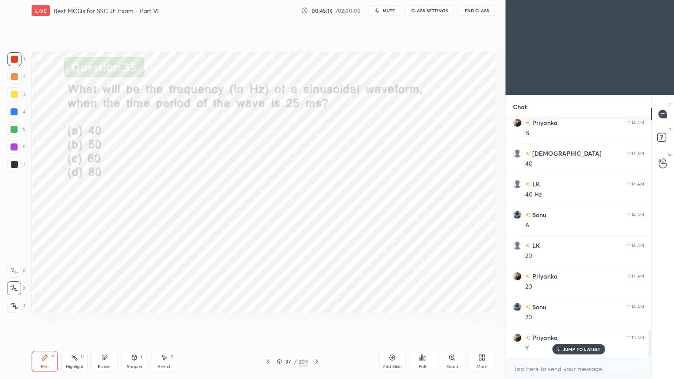
click at [316, 320] on icon at bounding box center [317, 361] width 3 height 4
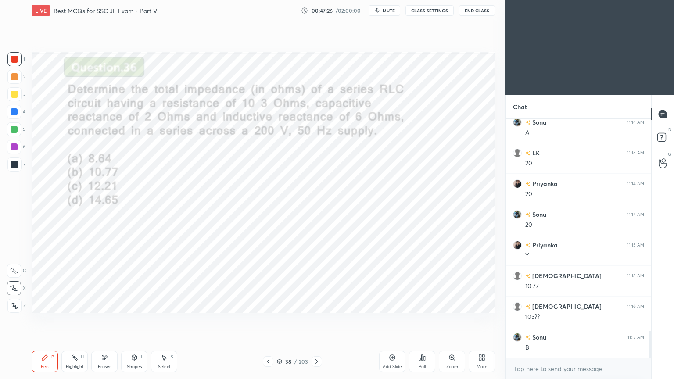
scroll to position [1915, 0]
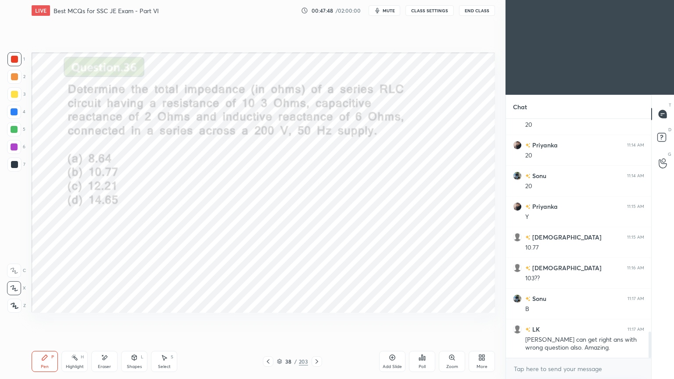
click at [12, 55] on div at bounding box center [14, 59] width 14 height 14
click at [47, 320] on icon at bounding box center [44, 357] width 7 height 7
click at [313, 320] on icon at bounding box center [316, 361] width 7 height 7
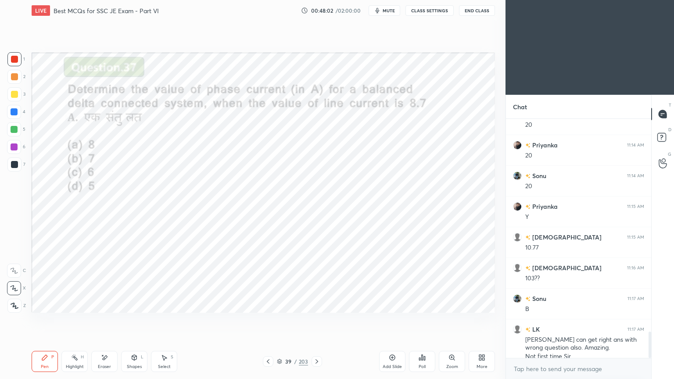
scroll to position [1924, 0]
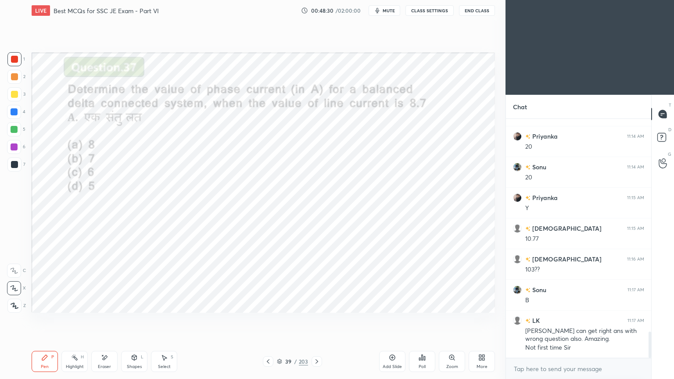
click at [104, 320] on div "Eraser" at bounding box center [104, 361] width 26 height 21
click at [42, 320] on icon at bounding box center [44, 357] width 7 height 7
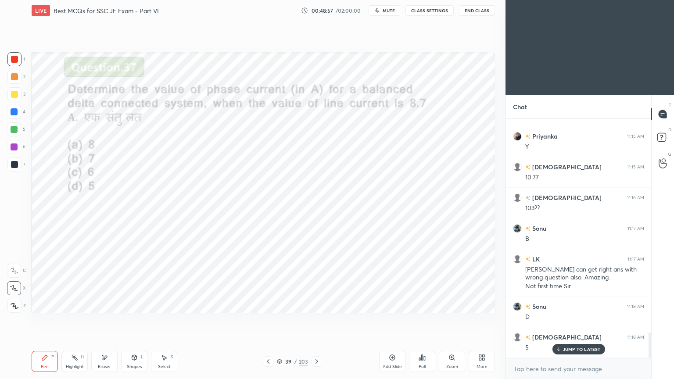
scroll to position [2015, 0]
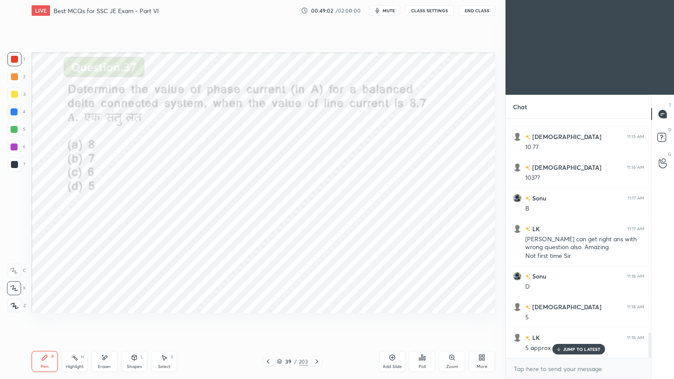
click at [318, 320] on icon at bounding box center [316, 361] width 7 height 7
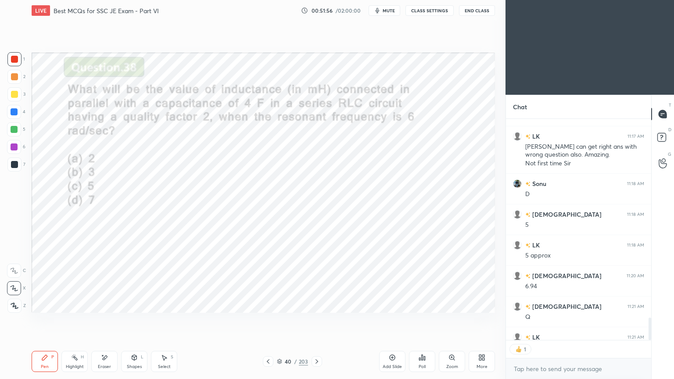
scroll to position [3, 3]
type textarea "x"
drag, startPoint x: 318, startPoint y: 364, endPoint x: 324, endPoint y: 363, distance: 6.2
click at [319, 320] on icon at bounding box center [316, 361] width 7 height 7
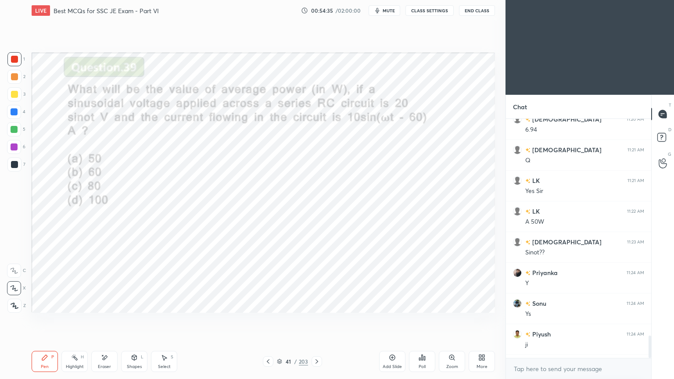
scroll to position [2292, 0]
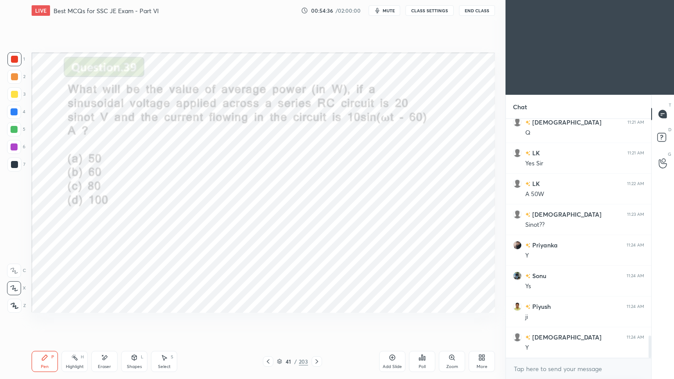
drag, startPoint x: 650, startPoint y: 349, endPoint x: 647, endPoint y: 353, distance: 4.7
click at [646, 320] on div "shivam 11:20 AM 6.94 shivam 11:21 AM Q LK 11:21 AM Yes Sir LK 11:22 AM A 50W sh…" at bounding box center [578, 249] width 145 height 260
click at [314, 320] on icon at bounding box center [316, 361] width 7 height 7
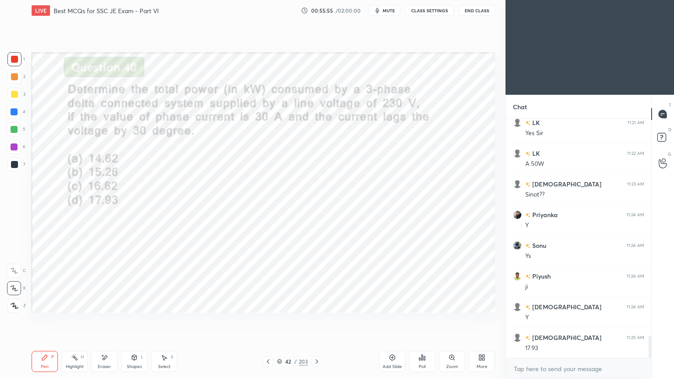
scroll to position [2354, 0]
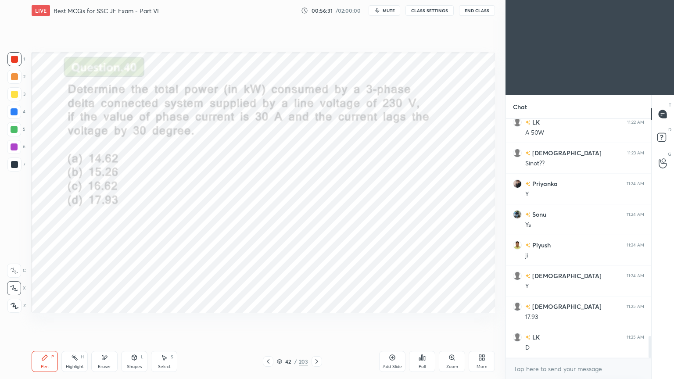
click at [316, 320] on icon at bounding box center [316, 361] width 7 height 7
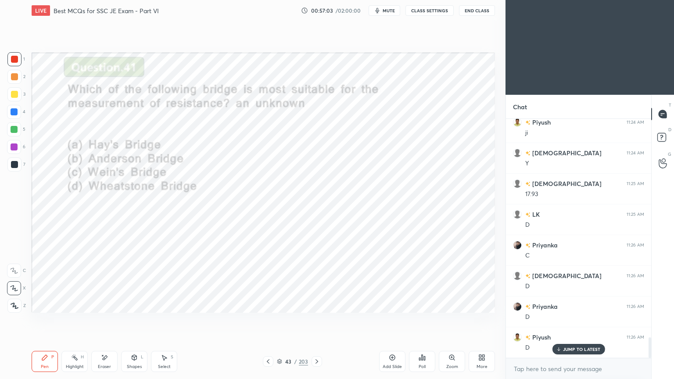
scroll to position [2507, 0]
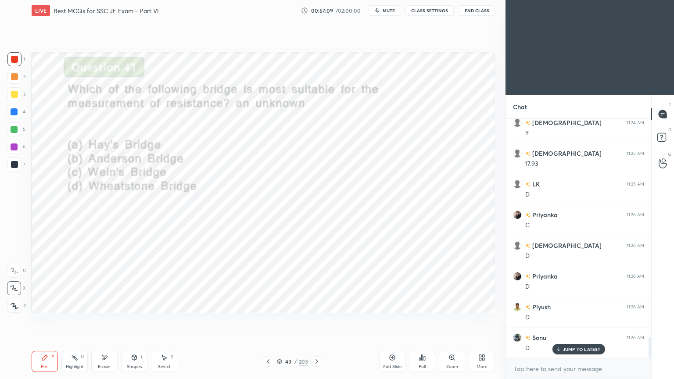
click at [318, 320] on icon at bounding box center [316, 361] width 7 height 7
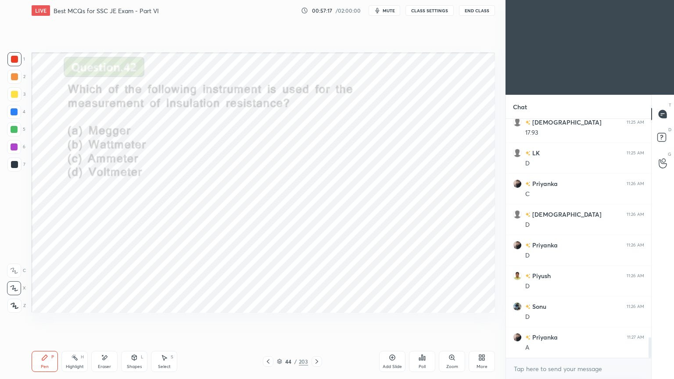
scroll to position [2568, 0]
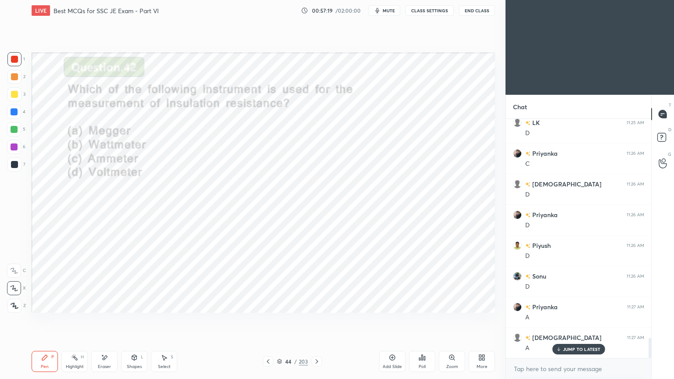
click at [315, 320] on icon at bounding box center [316, 361] width 7 height 7
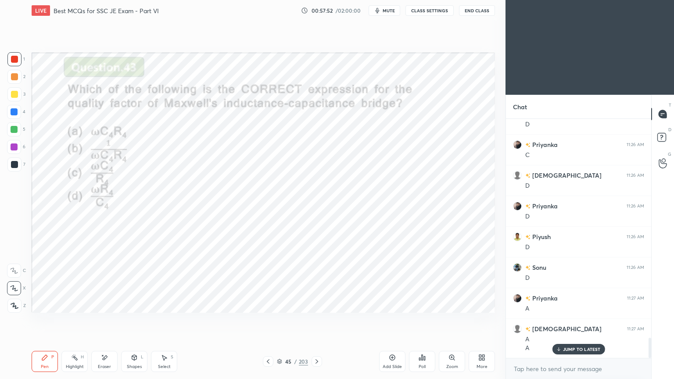
click at [316, 320] on icon at bounding box center [317, 361] width 3 height 4
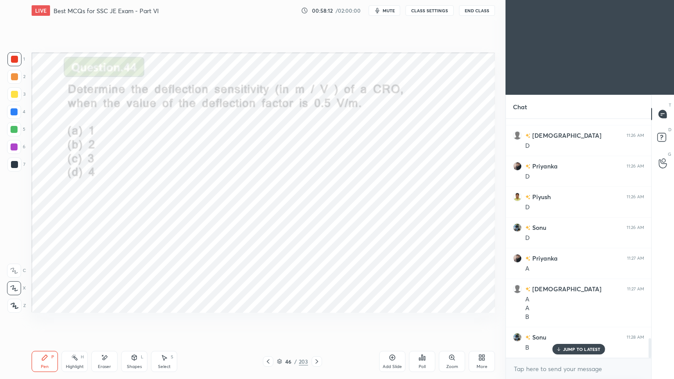
scroll to position [2647, 0]
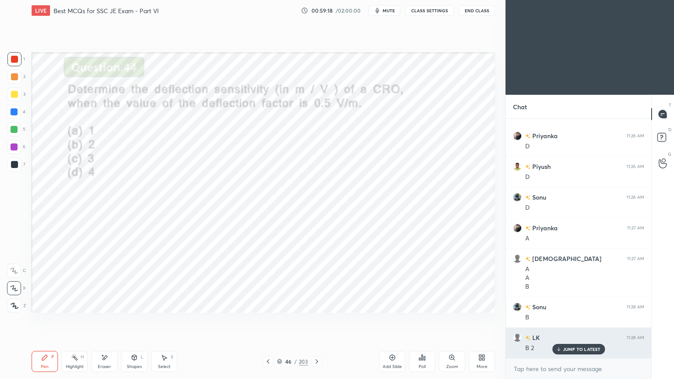
click at [582, 320] on div "B 2" at bounding box center [584, 347] width 119 height 11
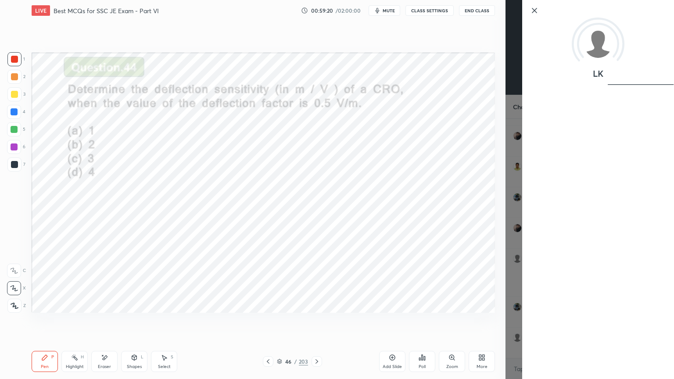
click at [534, 9] on icon at bounding box center [534, 10] width 11 height 11
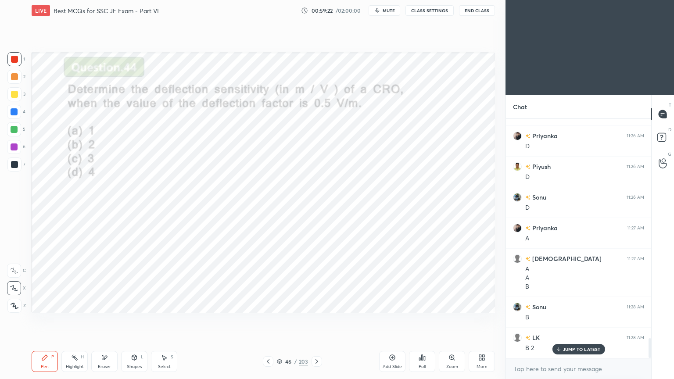
click at [571, 320] on div "JUMP TO LATEST" at bounding box center [578, 349] width 53 height 11
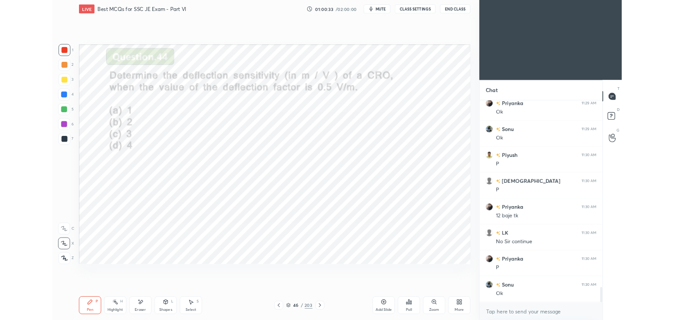
scroll to position [2955, 0]
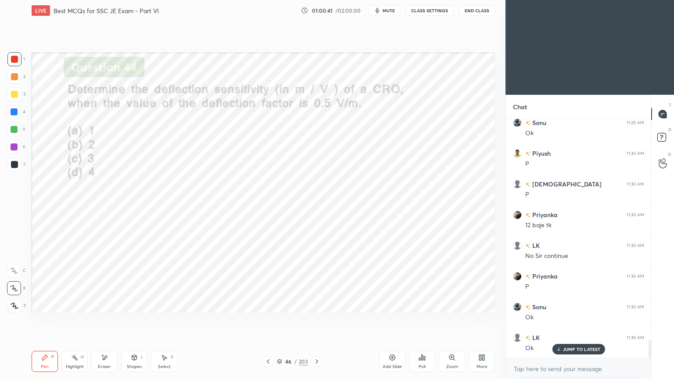
click at [388, 9] on span "mute" at bounding box center [389, 10] width 12 height 6
click at [432, 11] on button "CLASS SETTINGS" at bounding box center [430, 10] width 48 height 11
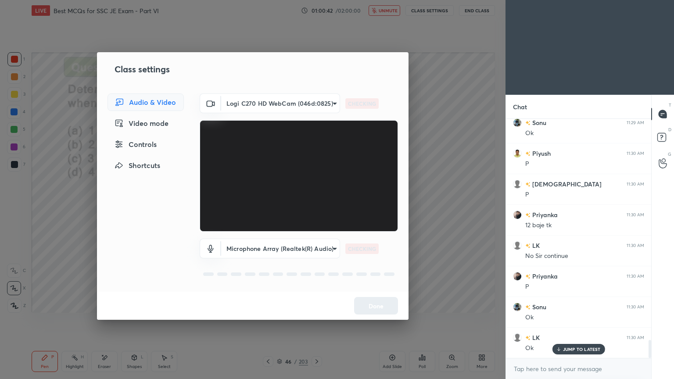
click at [267, 104] on body "1 2 3 4 5 6 7 C X Z E E Erase all H H LIVE Best MCQs for SSC JE Exam - Part VI …" at bounding box center [337, 189] width 674 height 379
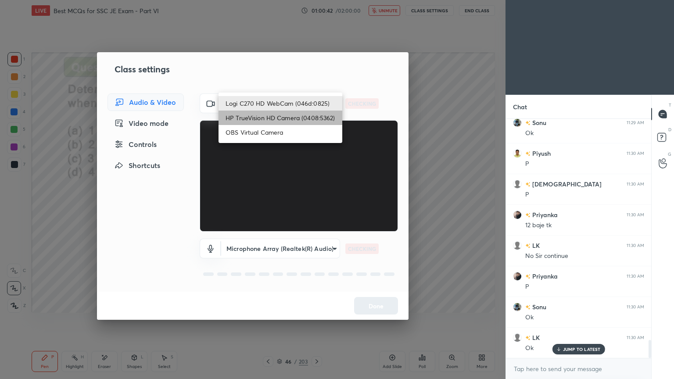
click at [260, 125] on li "HP TrueVision HD Camera (0408:5362)" at bounding box center [281, 118] width 124 height 14
type input "6e129c3dbbea9c9f038ced86e3329b4af5251c06b4e783936748cd200869bc07"
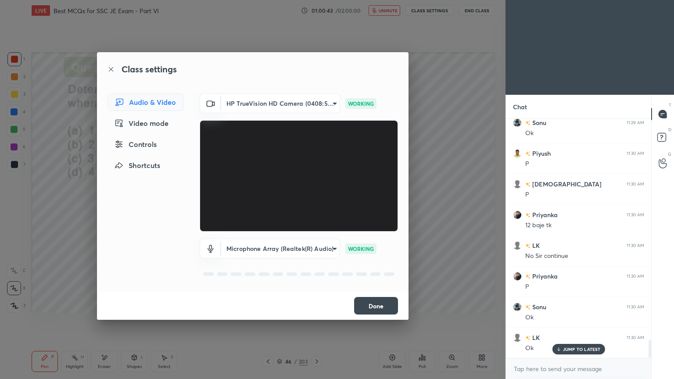
click at [376, 301] on button "Done" at bounding box center [376, 306] width 44 height 18
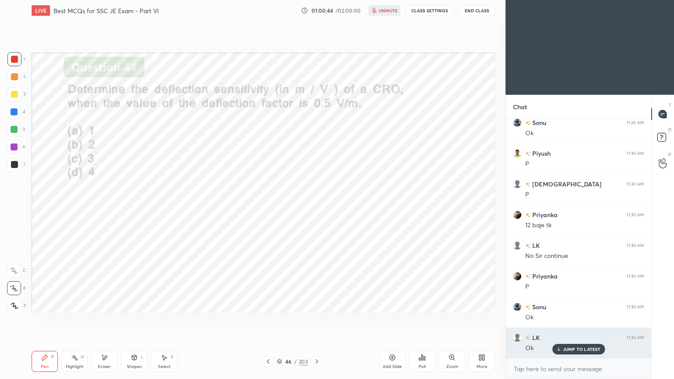
click at [575, 320] on div "LK 11:30 AM Ok" at bounding box center [578, 343] width 145 height 30
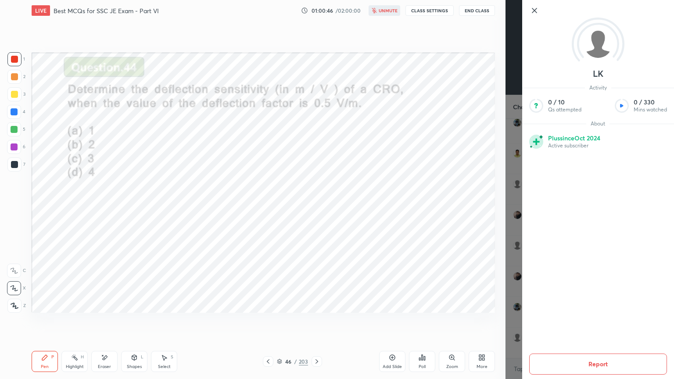
click at [537, 14] on icon at bounding box center [534, 10] width 11 height 11
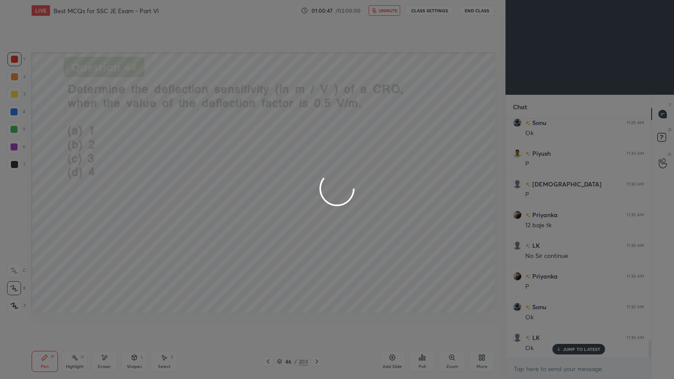
click at [578, 320] on div at bounding box center [337, 189] width 674 height 379
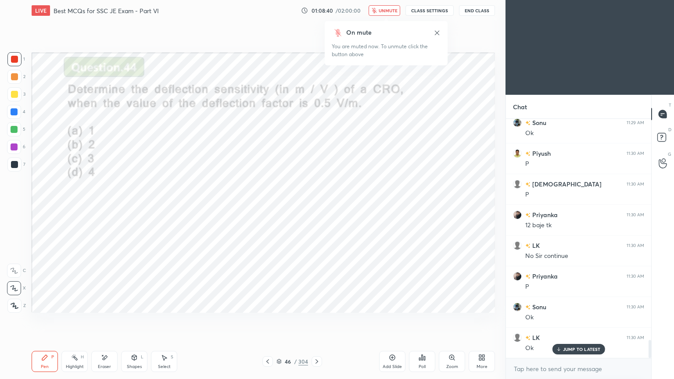
drag, startPoint x: 386, startPoint y: 5, endPoint x: 423, endPoint y: 9, distance: 37.1
click at [388, 7] on div "LIVE Best MCQs for SSC JE Exam - Part VI 01:08:40 / 02:00:00 unmute CLASS SETTI…" at bounding box center [263, 10] width 463 height 21
click at [435, 12] on button "CLASS SETTINGS" at bounding box center [430, 10] width 48 height 11
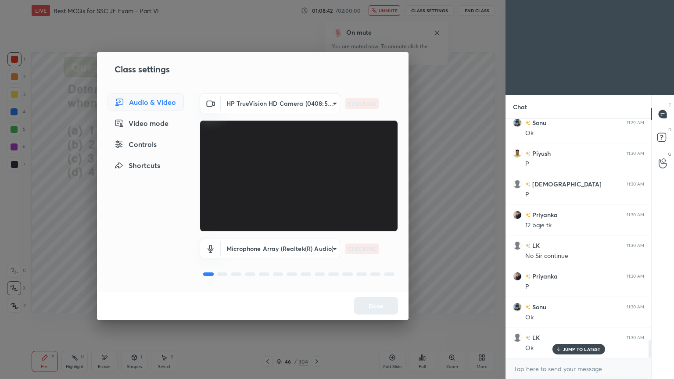
click at [266, 101] on body "1 2 3 4 5 6 7 C X Z E E Erase all H H LIVE Best MCQs for SSC JE Exam - Part VI …" at bounding box center [337, 189] width 674 height 379
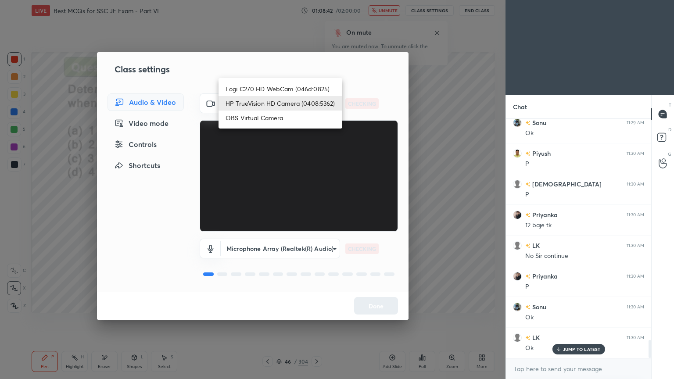
click at [267, 86] on li "Logi C270 HD WebCam (046d:0825)" at bounding box center [281, 89] width 124 height 14
type input "f7d1afb7c9de9e4a754af8163ae90a07716e8f4ac3369fe1a9090404ef363049"
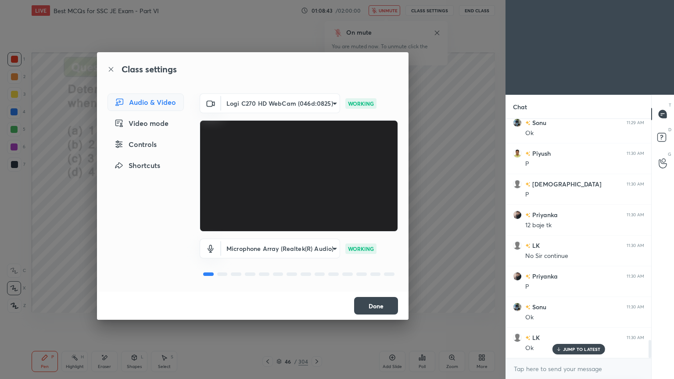
click at [379, 309] on button "Done" at bounding box center [376, 306] width 44 height 18
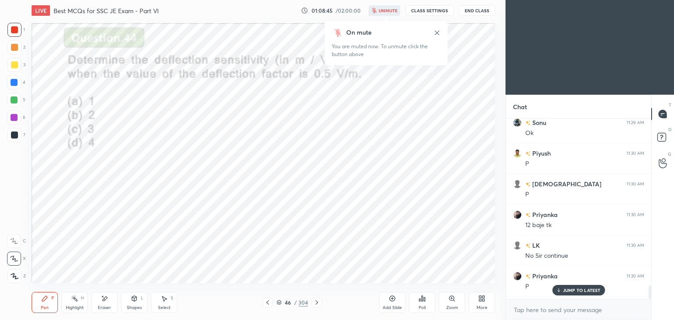
scroll to position [43624, 43418]
type textarea "x"
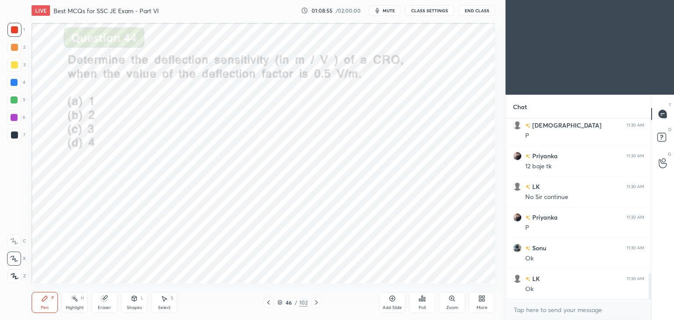
scroll to position [43624, 43418]
click at [481, 298] on icon at bounding box center [480, 297] width 2 height 2
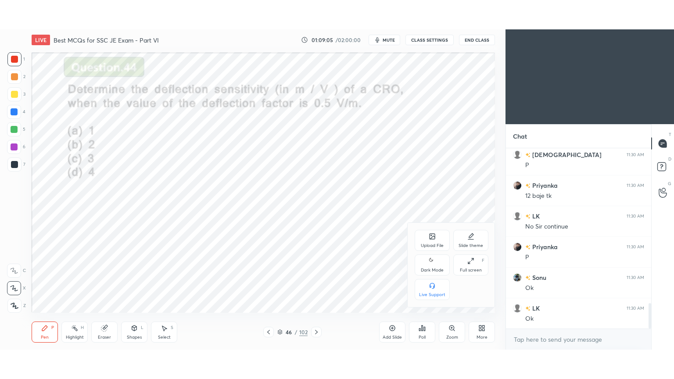
scroll to position [1109, 0]
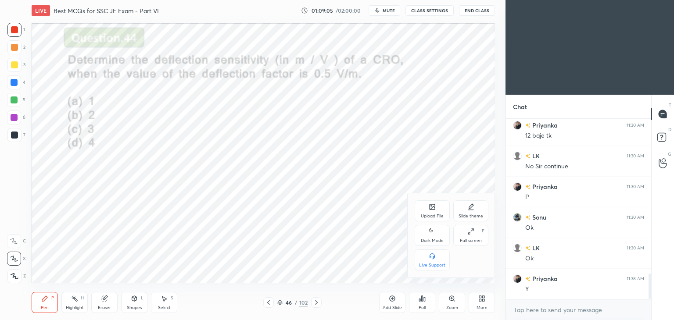
click at [470, 239] on div "Full screen" at bounding box center [471, 241] width 22 height 4
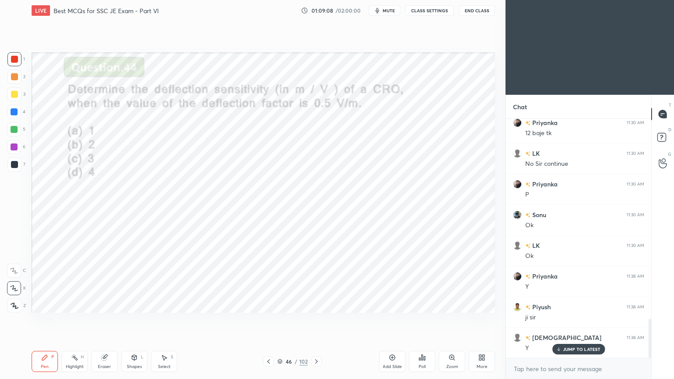
scroll to position [1226, 0]
drag, startPoint x: 650, startPoint y: 327, endPoint x: 649, endPoint y: 358, distance: 31.6
click at [651, 320] on div "Sonu 11:26 AM D Priyanka 11:27 AM A shivam 11:27 AM A A B Sonu 11:28 AM B LK 11…" at bounding box center [578, 249] width 145 height 260
click at [316, 320] on icon at bounding box center [316, 361] width 3 height 4
click at [12, 54] on div at bounding box center [14, 59] width 14 height 14
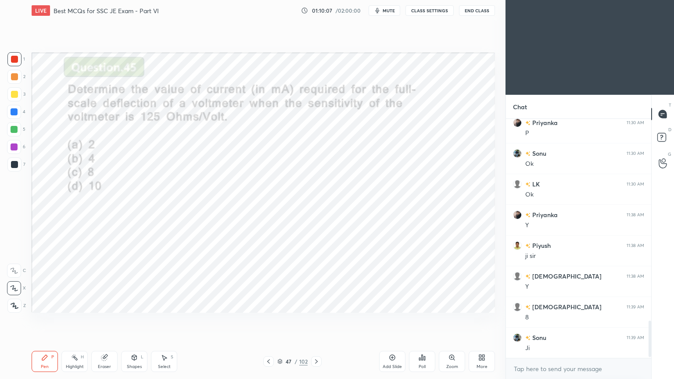
scroll to position [1318, 0]
click at [316, 320] on icon at bounding box center [316, 361] width 7 height 7
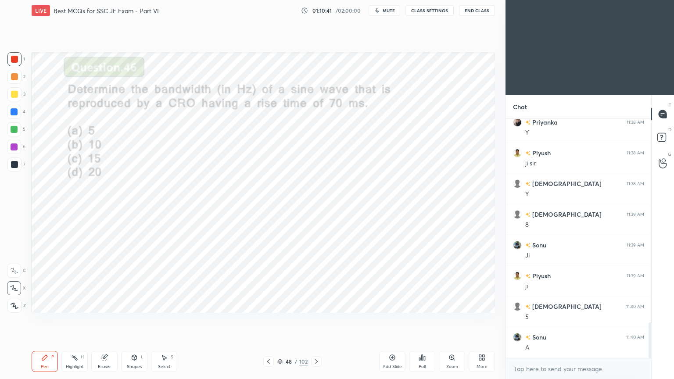
scroll to position [1410, 0]
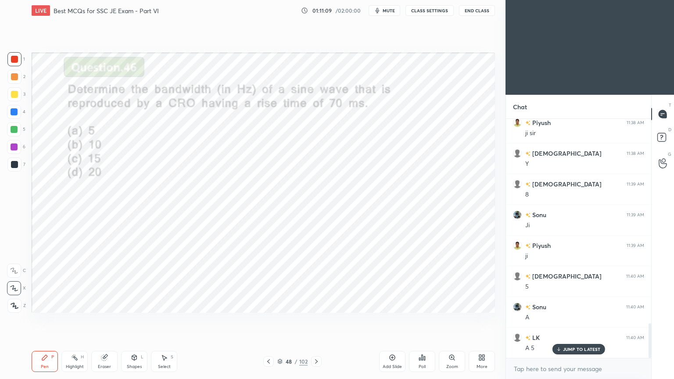
click at [316, 320] on icon at bounding box center [316, 361] width 7 height 7
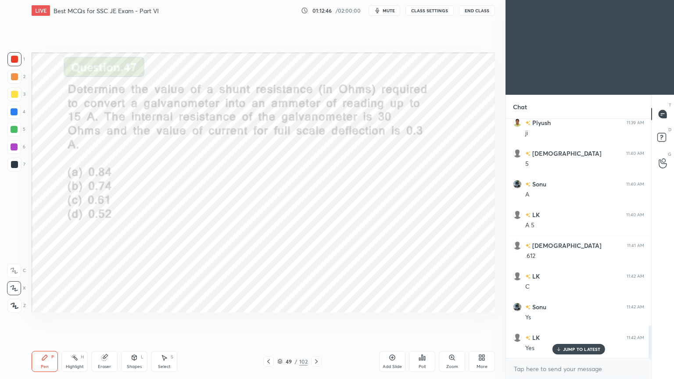
scroll to position [1564, 0]
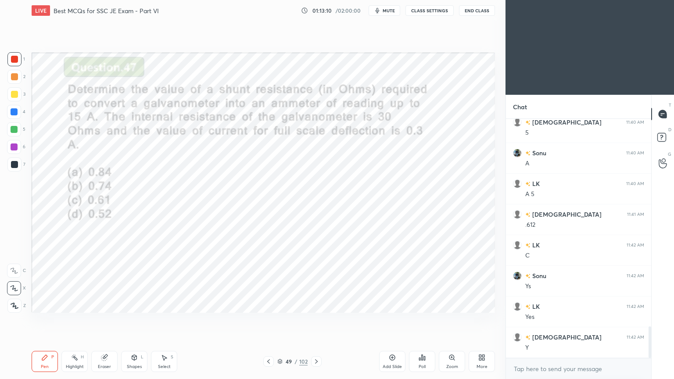
click at [317, 320] on div at bounding box center [316, 361] width 11 height 11
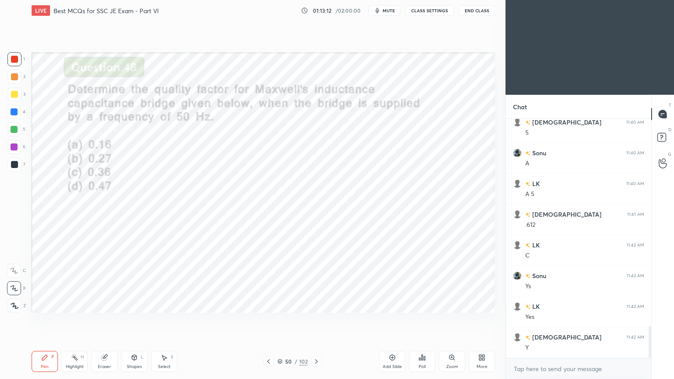
click at [269, 320] on icon at bounding box center [268, 361] width 7 height 7
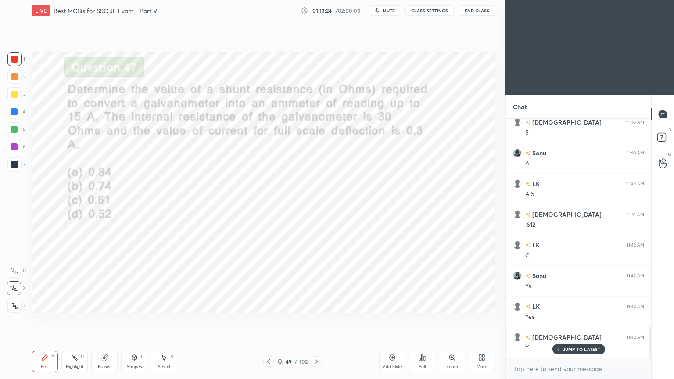
scroll to position [1594, 0]
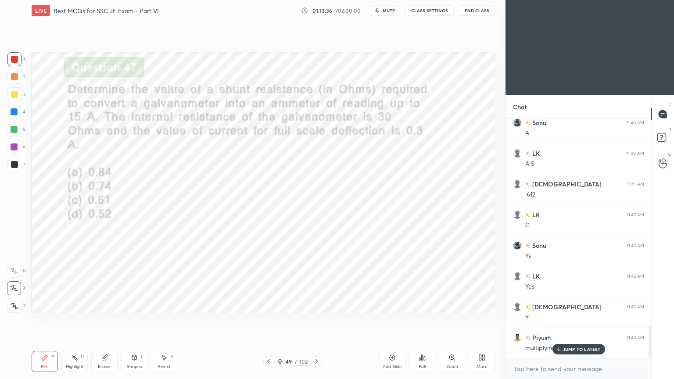
click at [316, 320] on icon at bounding box center [316, 361] width 7 height 7
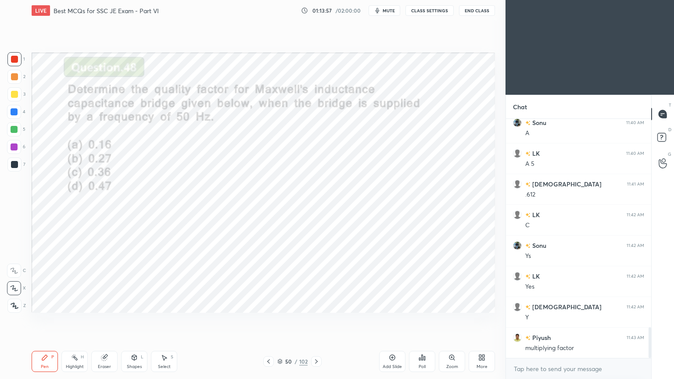
scroll to position [1625, 0]
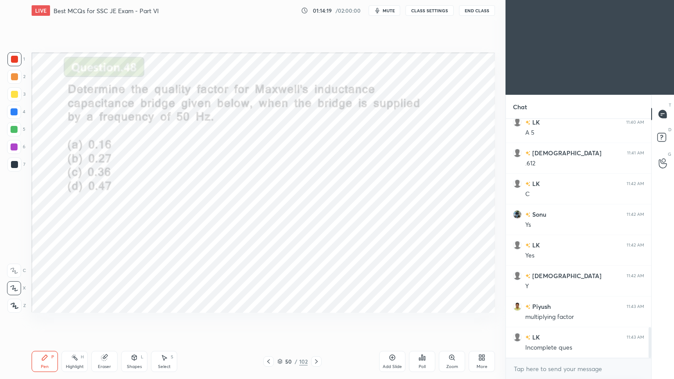
click at [318, 320] on div at bounding box center [316, 361] width 11 height 11
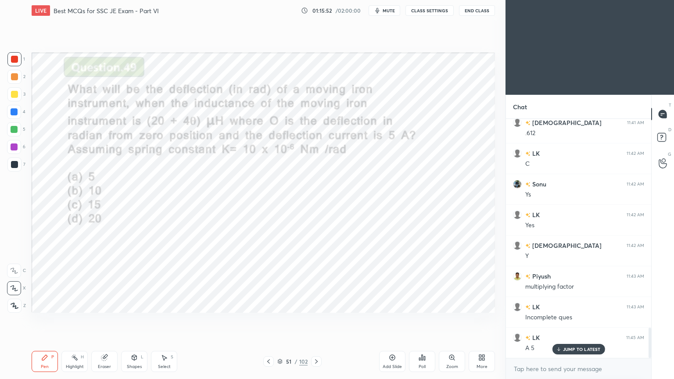
scroll to position [1687, 0]
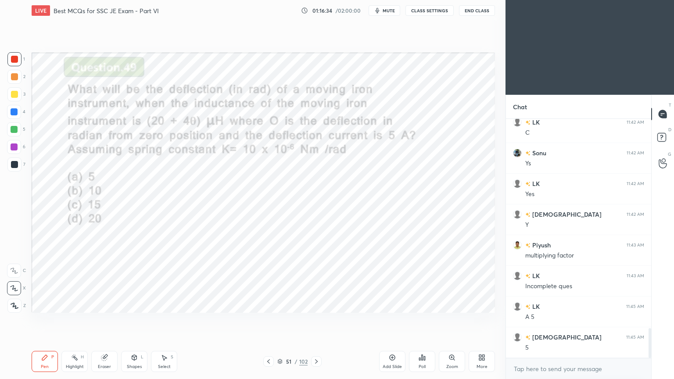
click at [316, 320] on icon at bounding box center [316, 361] width 3 height 4
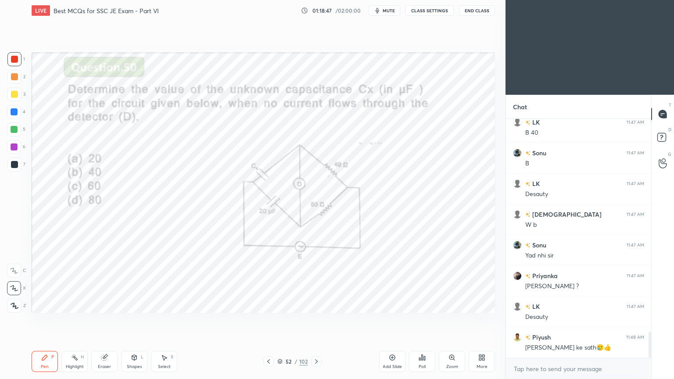
scroll to position [1963, 0]
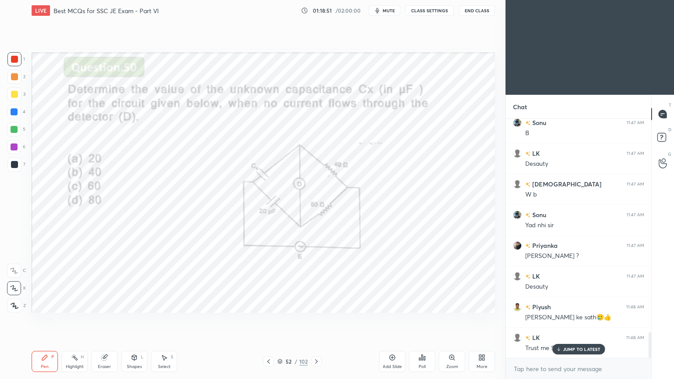
click at [571, 320] on div "JUMP TO LATEST" at bounding box center [578, 349] width 53 height 11
click at [315, 320] on icon at bounding box center [316, 361] width 7 height 7
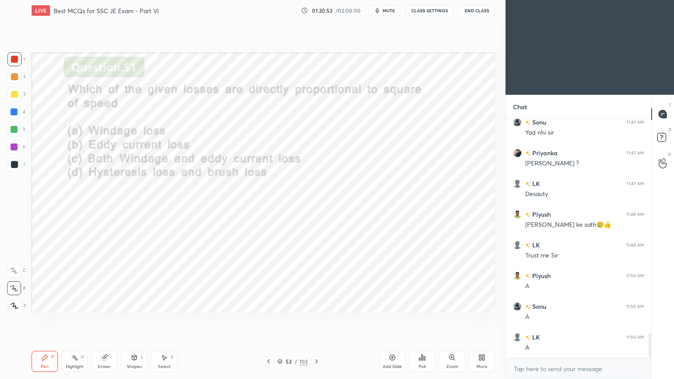
scroll to position [2086, 0]
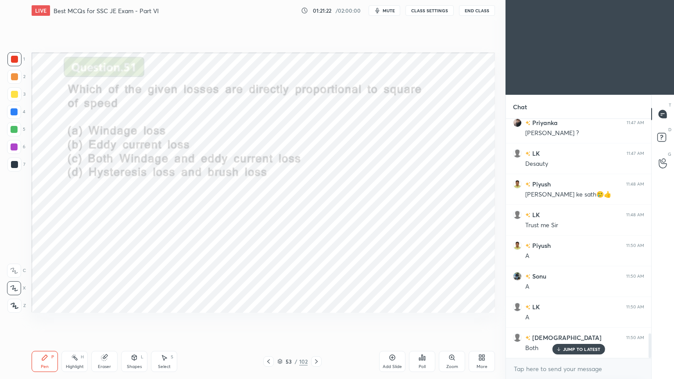
click at [320, 320] on div at bounding box center [316, 361] width 11 height 11
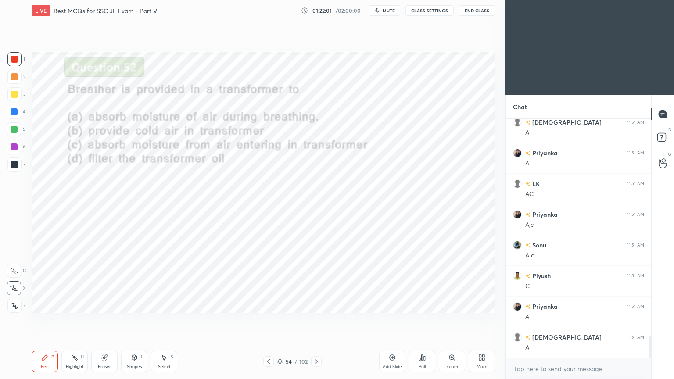
scroll to position [2393, 0]
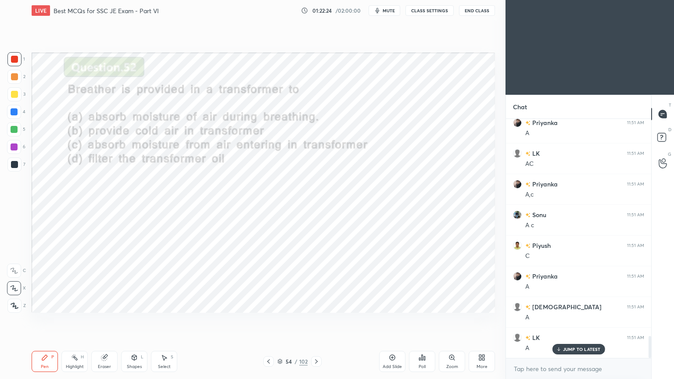
click at [316, 320] on icon at bounding box center [316, 361] width 7 height 7
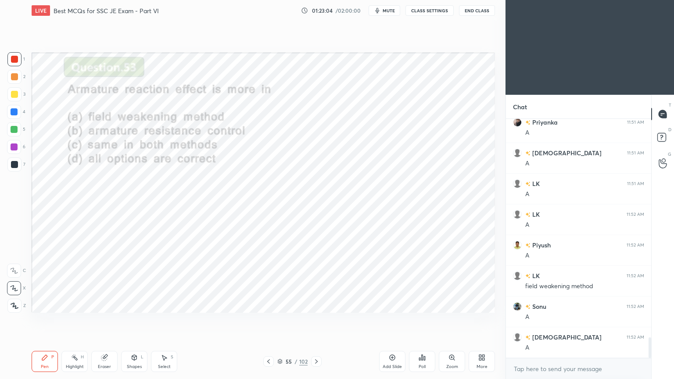
scroll to position [2577, 0]
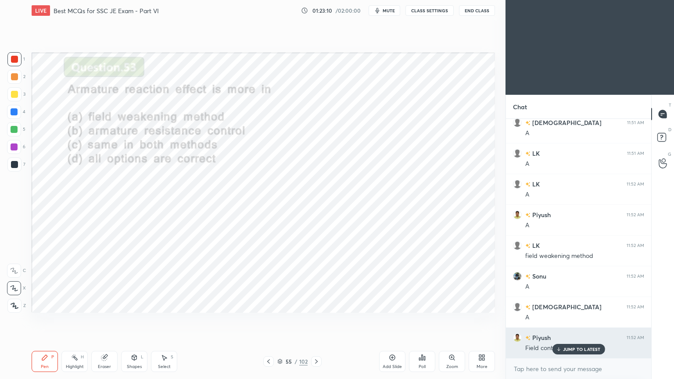
click at [559, 320] on icon at bounding box center [559, 349] width 6 height 5
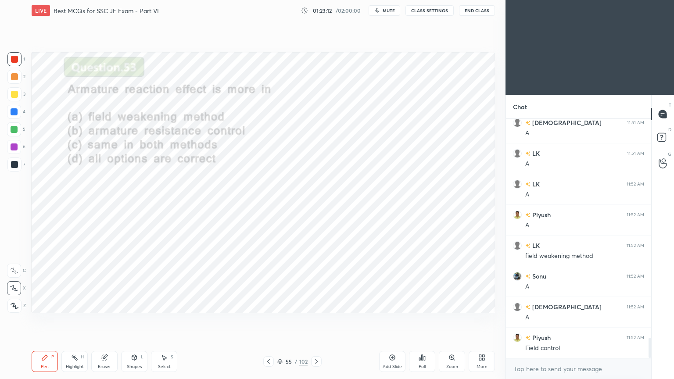
click at [315, 320] on icon at bounding box center [316, 361] width 7 height 7
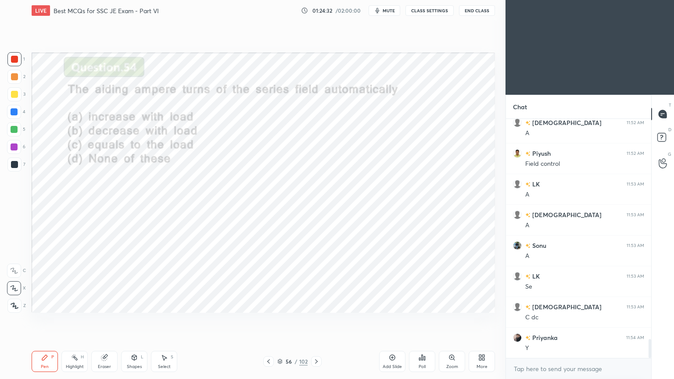
scroll to position [2793, 0]
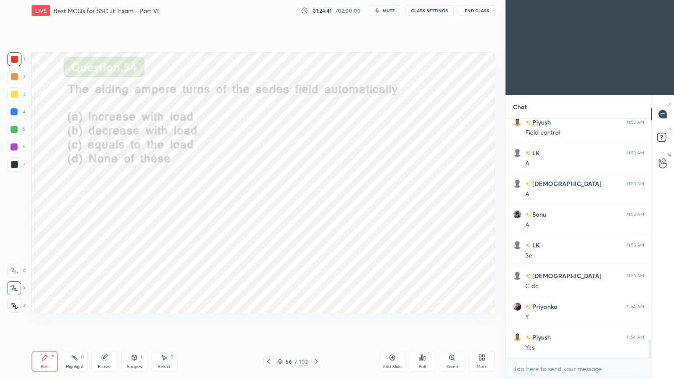
click at [316, 320] on div at bounding box center [316, 361] width 11 height 11
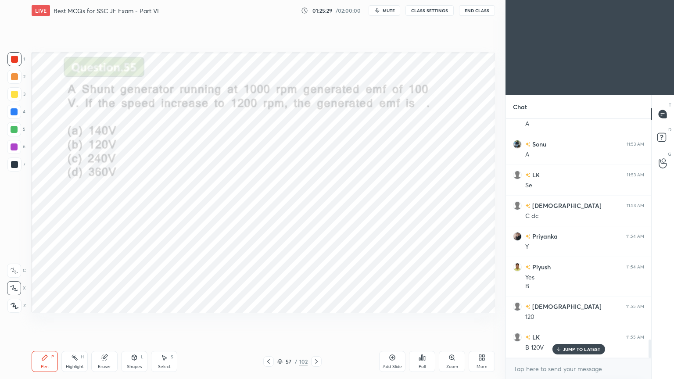
scroll to position [2893, 0]
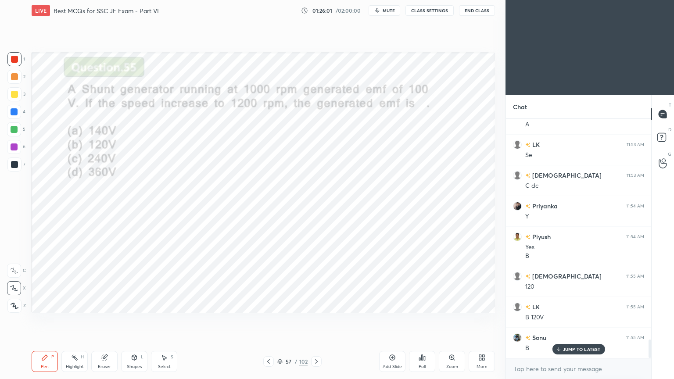
click at [318, 320] on icon at bounding box center [316, 361] width 7 height 7
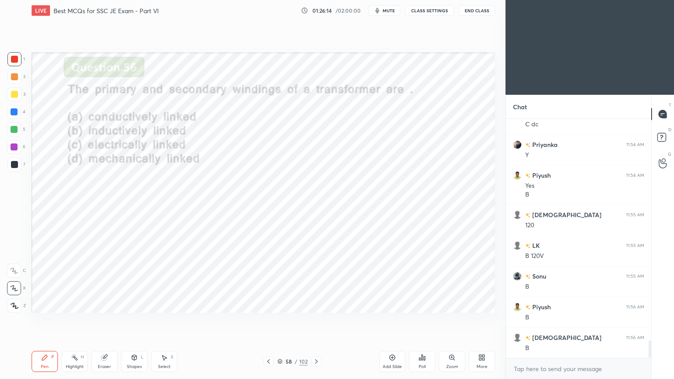
scroll to position [2986, 0]
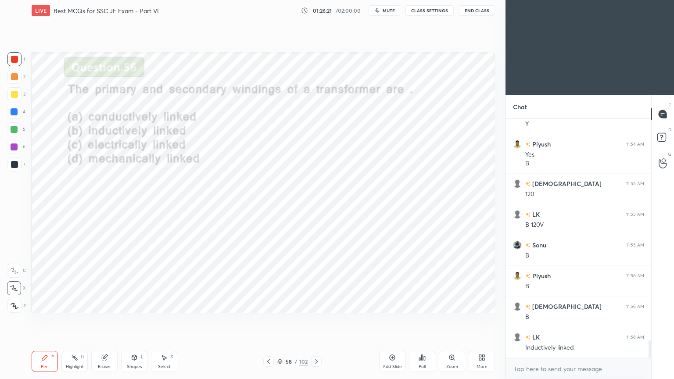
click at [313, 320] on div at bounding box center [316, 361] width 11 height 11
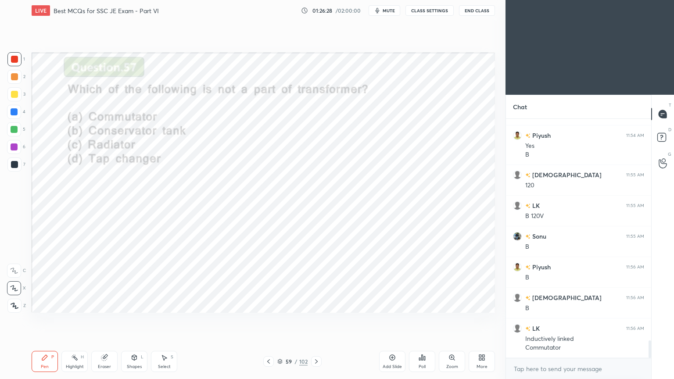
click at [99, 320] on div "Eraser" at bounding box center [104, 361] width 26 height 21
click at [43, 320] on div "Pen" at bounding box center [45, 367] width 8 height 4
click at [316, 320] on icon at bounding box center [316, 361] width 7 height 7
click at [316, 320] on icon at bounding box center [316, 361] width 3 height 4
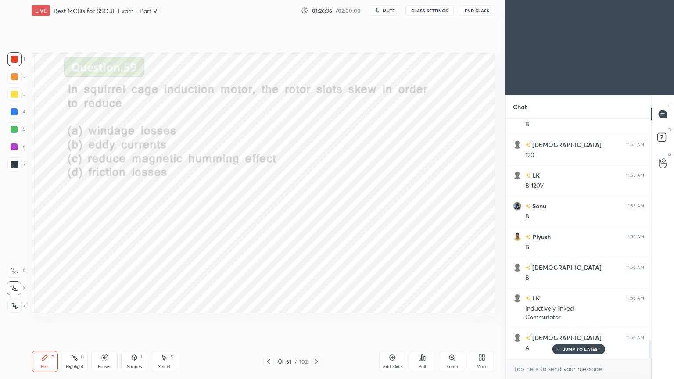
click at [320, 320] on div at bounding box center [316, 361] width 11 height 11
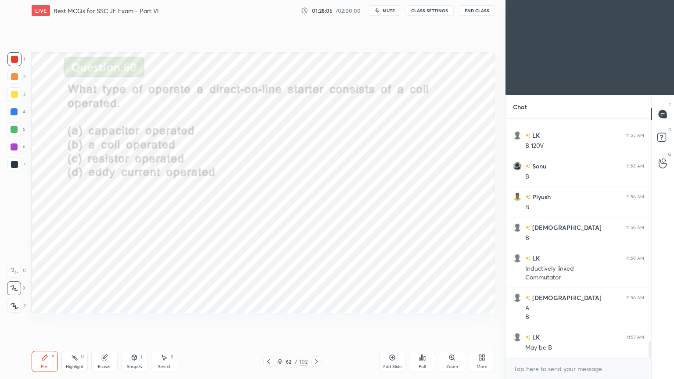
scroll to position [3074, 0]
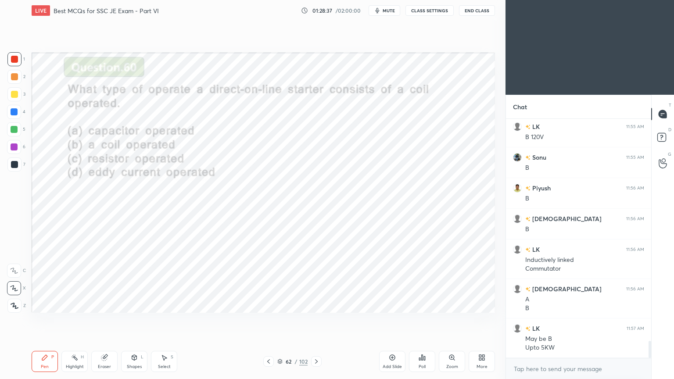
click at [277, 320] on icon at bounding box center [279, 361] width 5 height 5
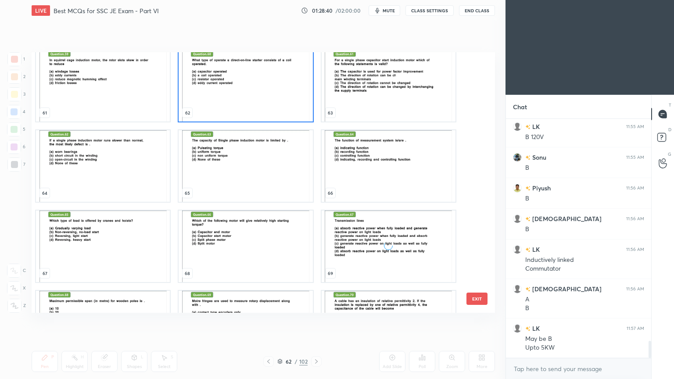
scroll to position [1621, 0]
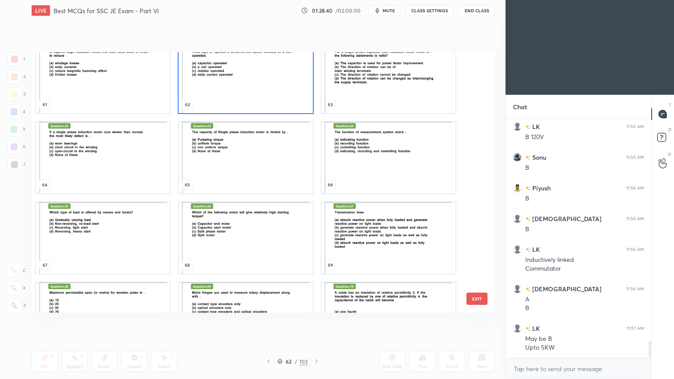
click at [396, 172] on img "grid" at bounding box center [389, 158] width 134 height 72
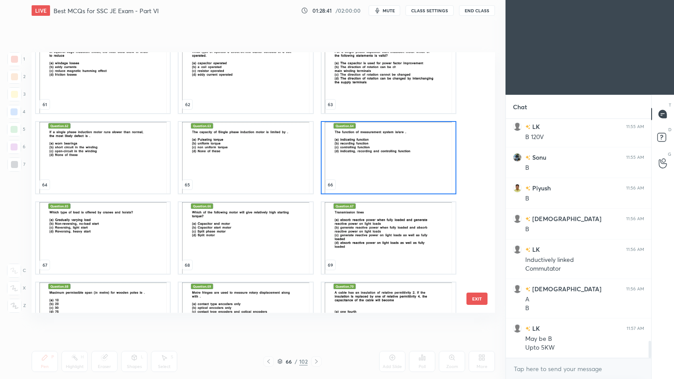
click at [401, 176] on img "grid" at bounding box center [389, 158] width 134 height 72
click at [401, 177] on img "grid" at bounding box center [389, 158] width 134 height 72
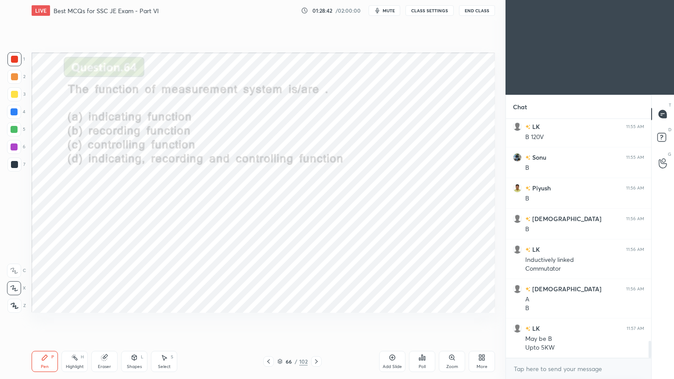
click at [402, 177] on img "grid" at bounding box center [389, 158] width 134 height 72
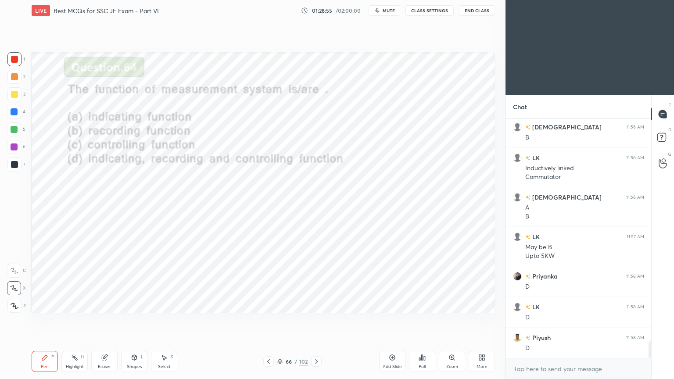
scroll to position [3196, 0]
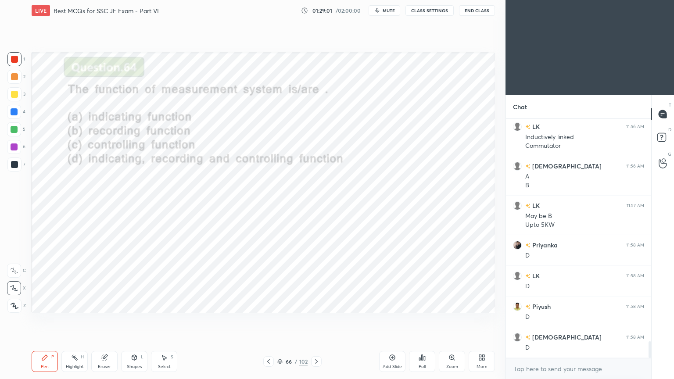
click at [14, 173] on div "1 2 3 4 5 6 7 C X Z C X Z E E Erase all H H LIVE Best MCQs for SSC JE Exam - Pa…" at bounding box center [249, 189] width 499 height 379
click at [389, 320] on icon at bounding box center [392, 357] width 7 height 7
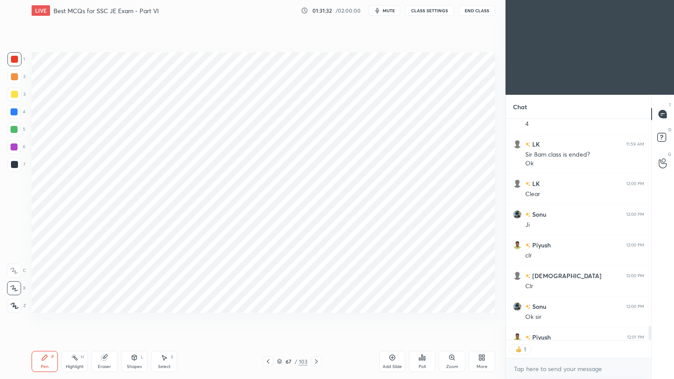
scroll to position [219, 143]
type textarea "x"
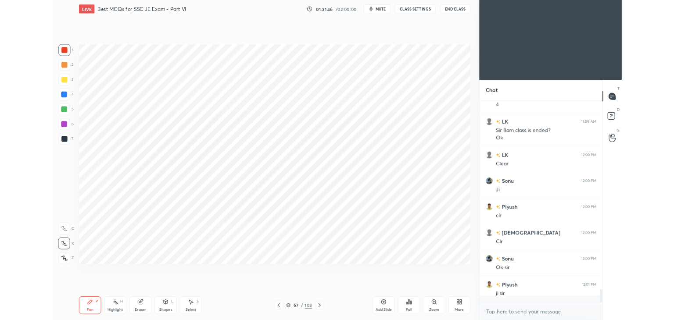
scroll to position [3451, 0]
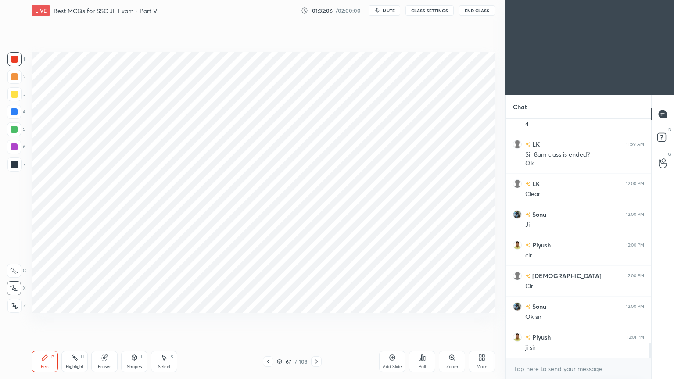
click at [388, 7] on span "mute" at bounding box center [389, 10] width 12 height 6
click at [434, 8] on button "CLASS SETTINGS" at bounding box center [430, 10] width 48 height 11
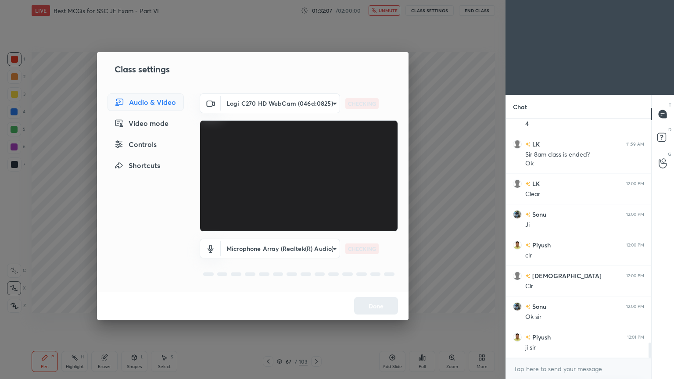
click at [285, 93] on body "1 2 3 4 5 6 7 C X Z C X Z E E Erase all H H LIVE Best MCQs for SSC JE Exam - Pa…" at bounding box center [337, 189] width 674 height 379
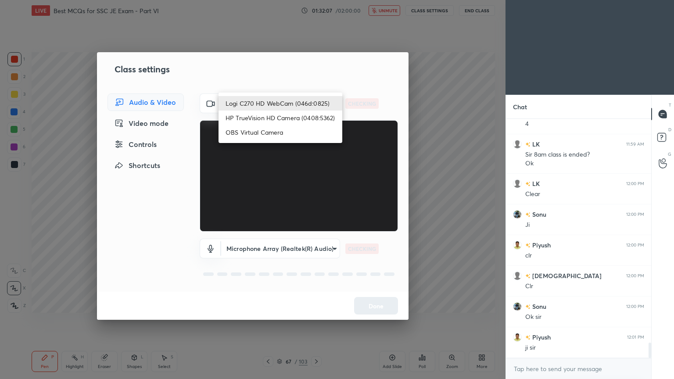
click at [274, 119] on li "HP TrueVision HD Camera (0408:5362)" at bounding box center [281, 118] width 124 height 14
type input "6e129c3dbbea9c9f038ced86e3329b4af5251c06b4e783936748cd200869bc07"
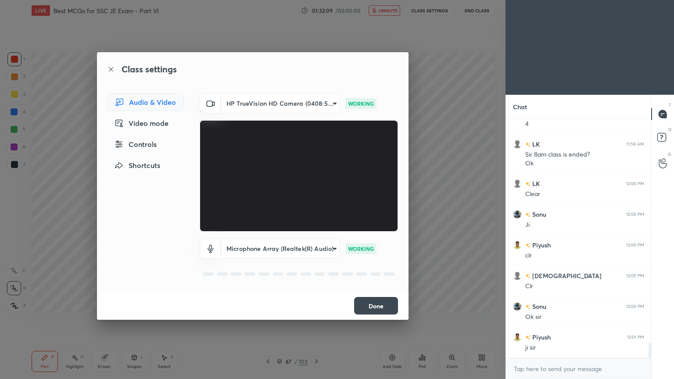
click at [381, 307] on button "Done" at bounding box center [376, 306] width 44 height 18
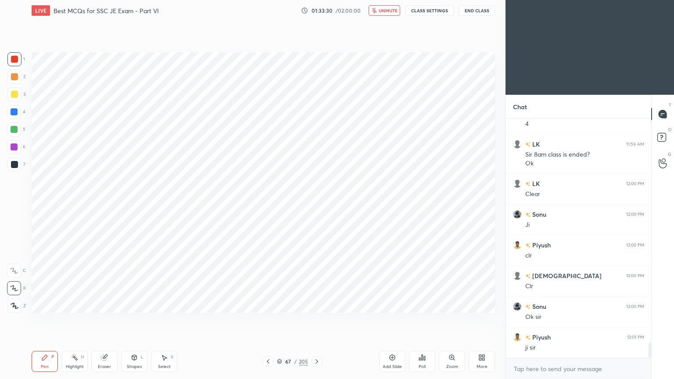
click at [383, 9] on span "unmute" at bounding box center [388, 10] width 19 height 6
click at [431, 9] on button "CLASS SETTINGS" at bounding box center [430, 10] width 48 height 11
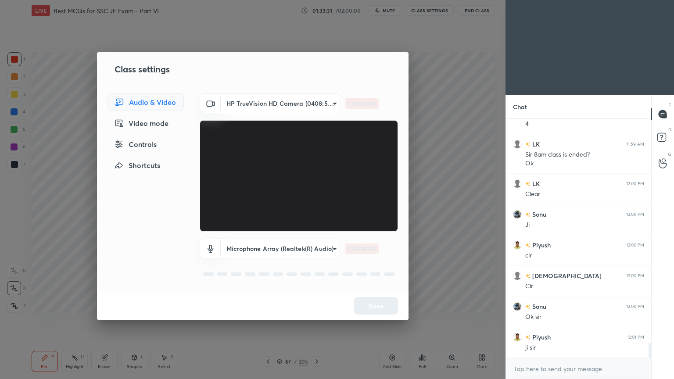
click at [276, 105] on body "1 2 3 4 5 6 7 C X Z C X Z E E Erase all H H LIVE Best MCQs for SSC JE Exam - Pa…" at bounding box center [337, 189] width 674 height 379
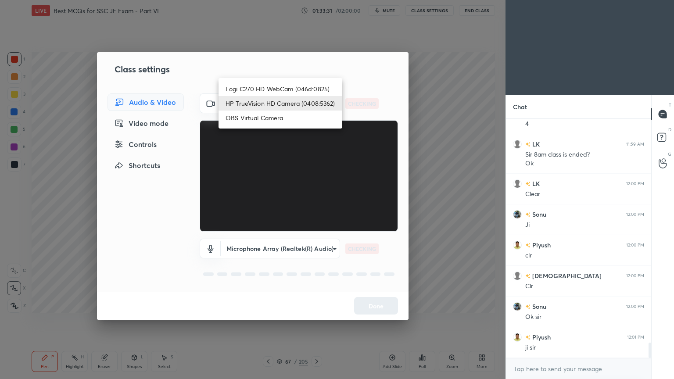
click at [281, 91] on li "Logi C270 HD WebCam (046d:0825)" at bounding box center [281, 89] width 124 height 14
type input "f7d1afb7c9de9e4a754af8163ae90a07716e8f4ac3369fe1a9090404ef363049"
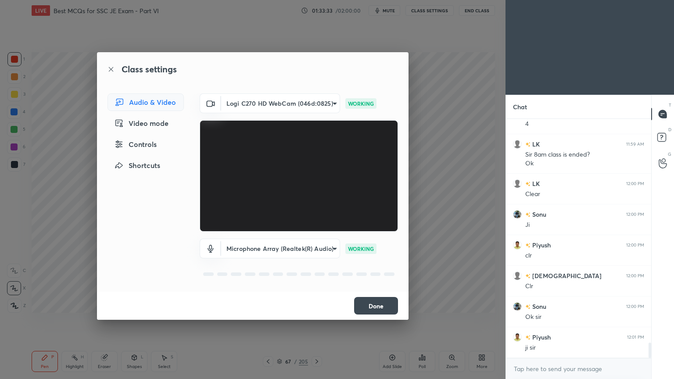
click at [384, 309] on button "Done" at bounding box center [376, 306] width 44 height 18
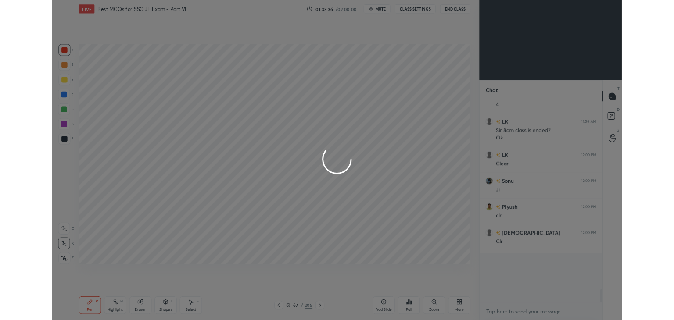
scroll to position [43624, 43418]
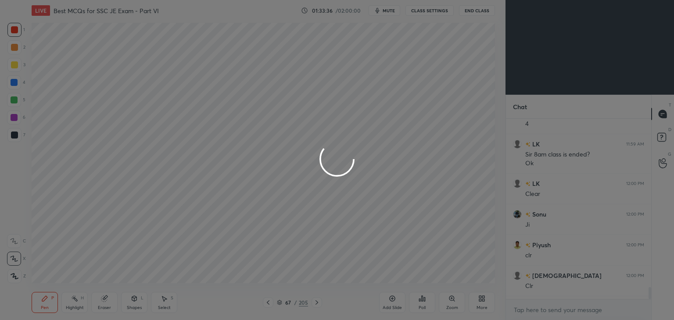
type textarea "x"
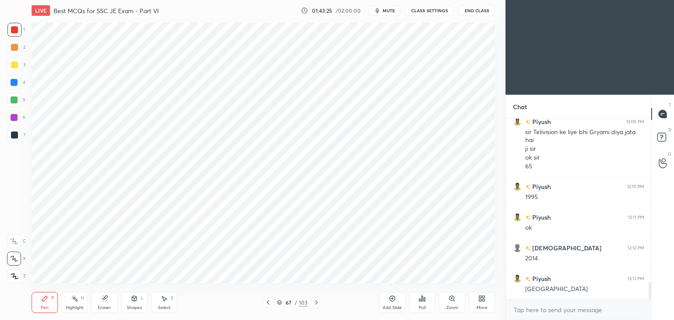
scroll to position [1736, 0]
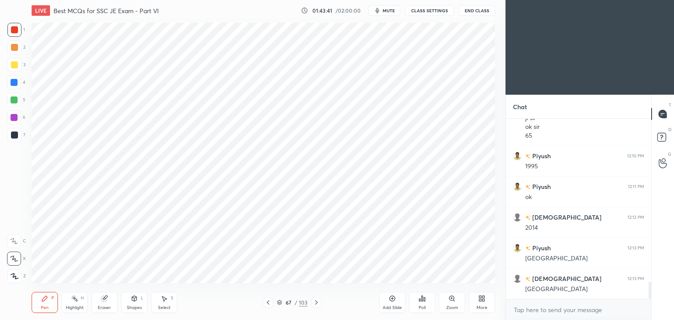
click at [392, 304] on div "Add Slide" at bounding box center [392, 302] width 26 height 21
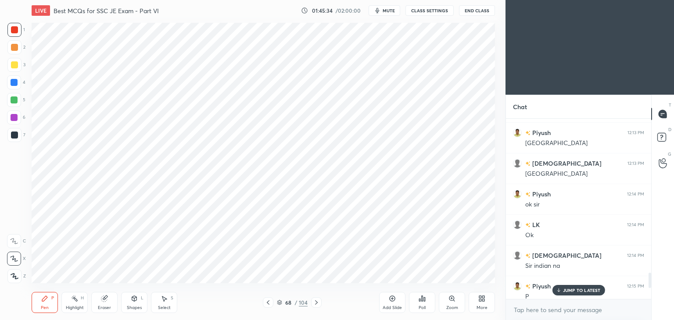
scroll to position [2030, 0]
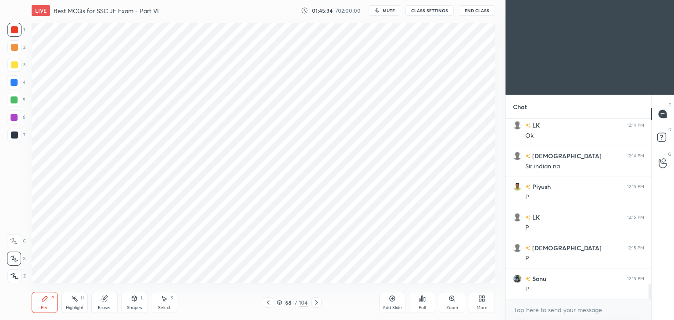
drag, startPoint x: 650, startPoint y: 287, endPoint x: 651, endPoint y: 325, distance: 37.8
click at [651, 0] on html "1 2 3 4 5 6 7 C X Z C X Z E E Erase all H H LIVE Best MCQs for SSC JE Exam - Pa…" at bounding box center [337, 0] width 674 height 0
click at [472, 11] on button "End Class" at bounding box center [477, 10] width 36 height 11
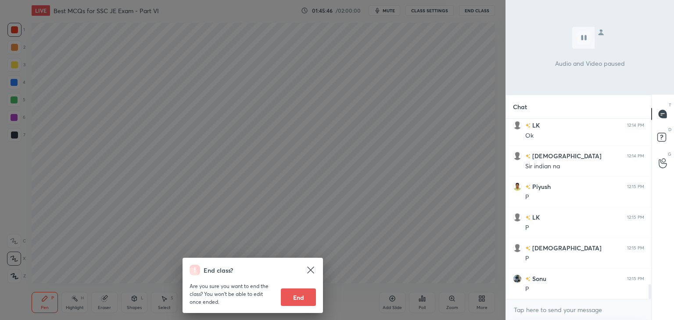
scroll to position [3, 3]
click at [466, 35] on div "End class? Are you sure you want to end the class? You won’t be able to edit on…" at bounding box center [253, 160] width 506 height 320
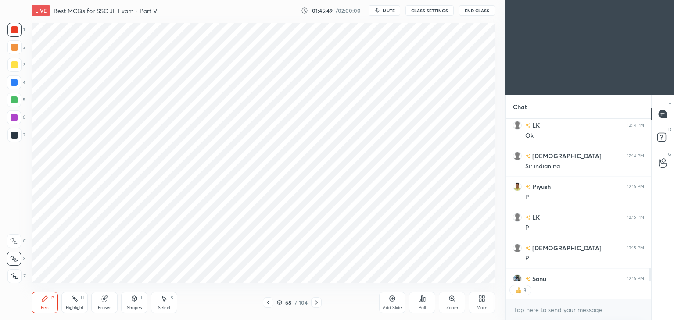
click at [480, 7] on button "End Class" at bounding box center [477, 10] width 36 height 11
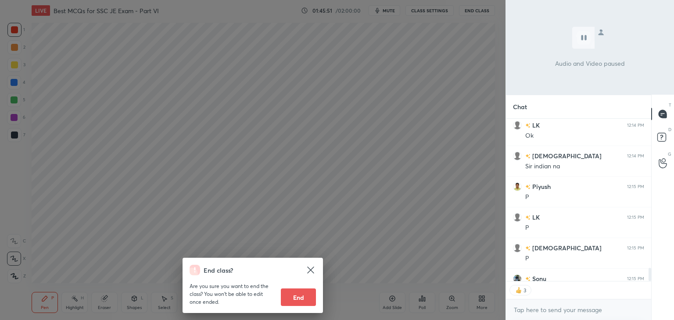
click at [302, 301] on button "End" at bounding box center [298, 298] width 35 height 18
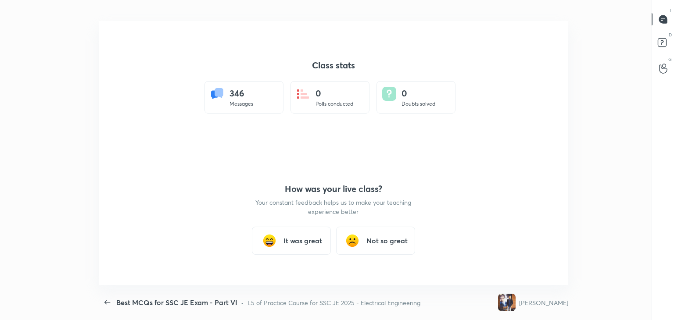
scroll to position [0, 0]
click at [294, 236] on h3 "It was great" at bounding box center [303, 241] width 39 height 11
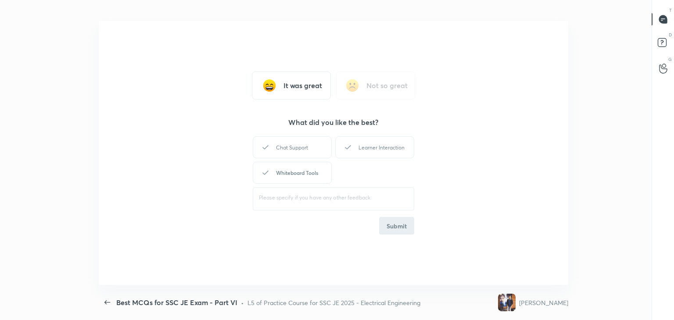
click at [301, 175] on div "Whiteboard Tools" at bounding box center [292, 173] width 79 height 22
click at [376, 150] on div "Learner Interaction" at bounding box center [374, 147] width 79 height 22
click at [398, 223] on button "Submit" at bounding box center [396, 226] width 35 height 18
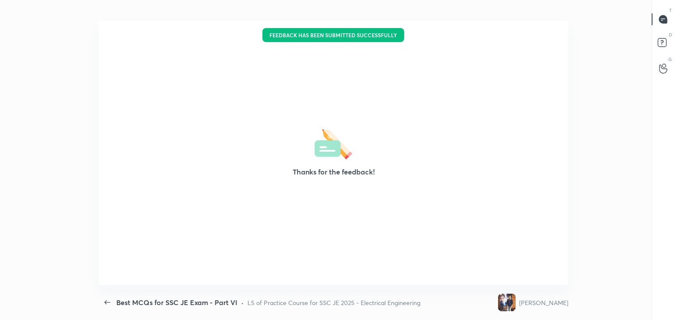
type textarea "x"
